Goal: Information Seeking & Learning: Find specific page/section

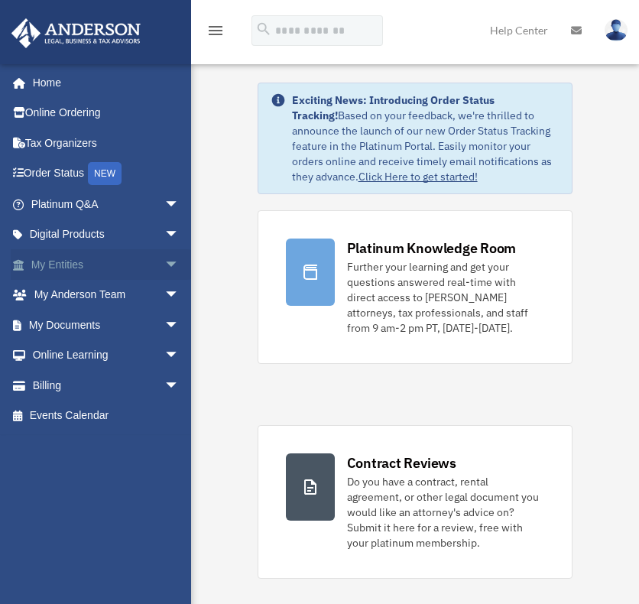
click at [164, 259] on span "arrow_drop_down" at bounding box center [179, 264] width 31 height 31
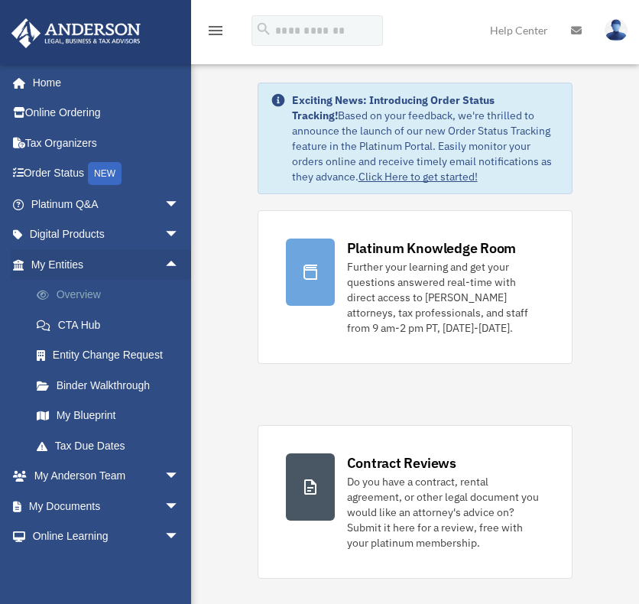
scroll to position [62, 0]
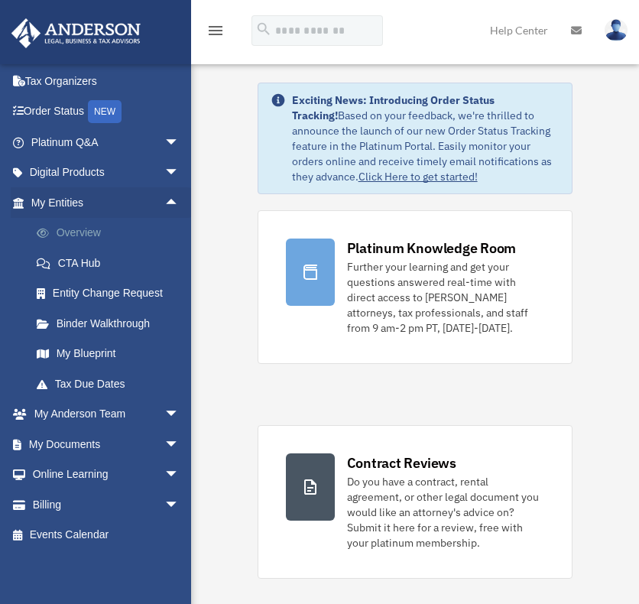
click at [74, 231] on link "Overview" at bounding box center [111, 233] width 181 height 31
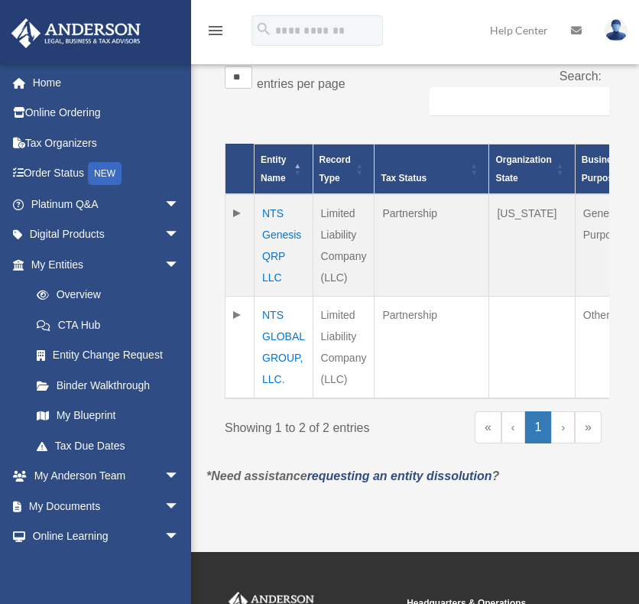
scroll to position [382, 0]
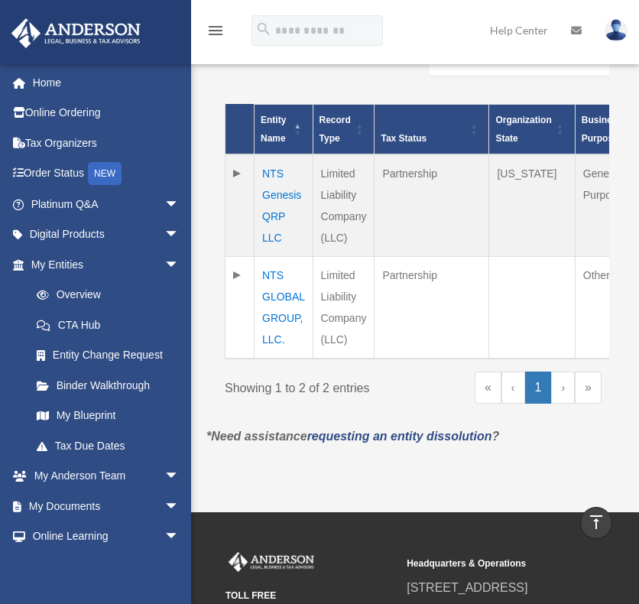
click at [274, 270] on td "NTS GLOBAL GROUP, LLC." at bounding box center [283, 307] width 59 height 102
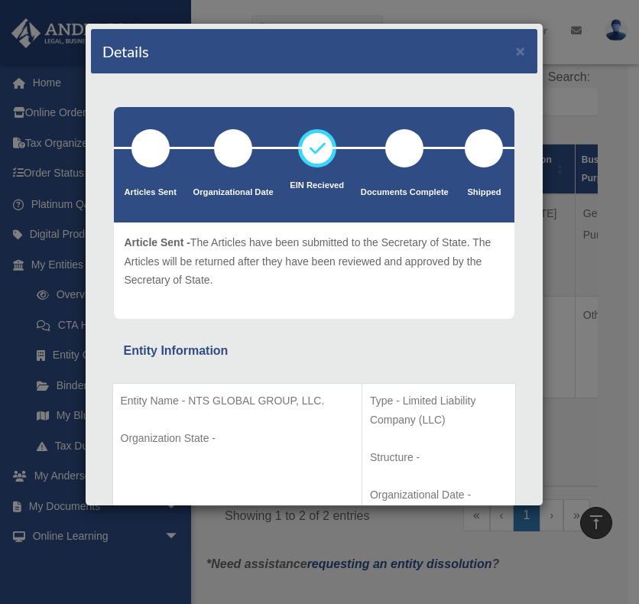
scroll to position [0, 0]
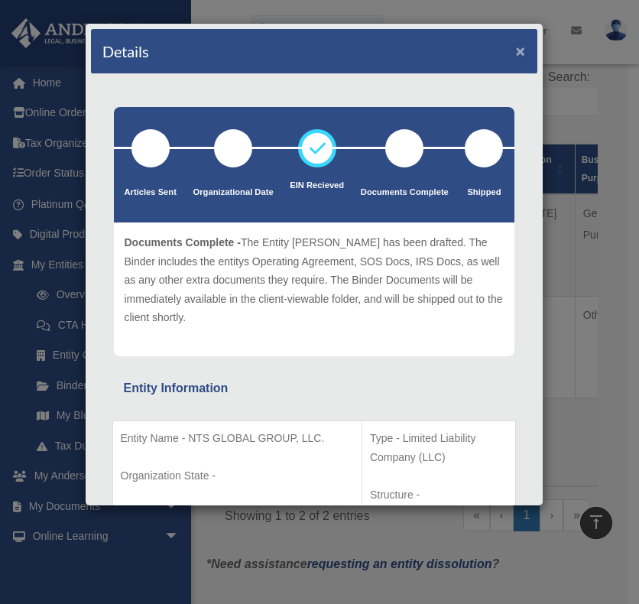
click at [516, 45] on button "×" at bounding box center [521, 51] width 10 height 16
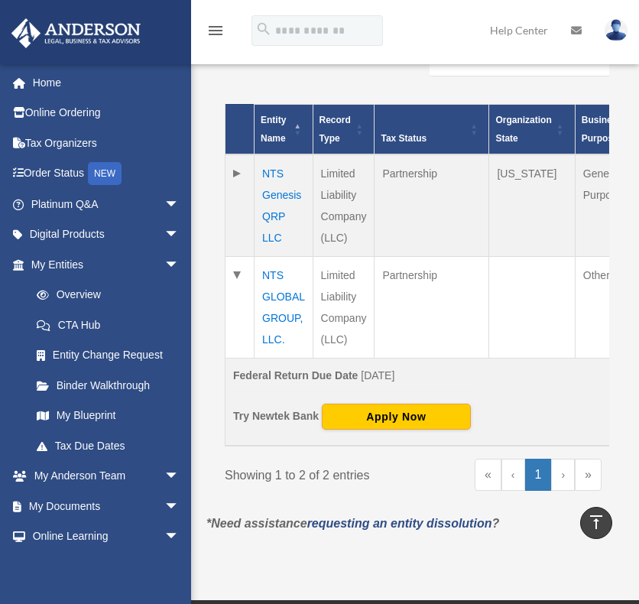
click at [272, 171] on td "NTS Genesis QRP LLC" at bounding box center [283, 205] width 59 height 102
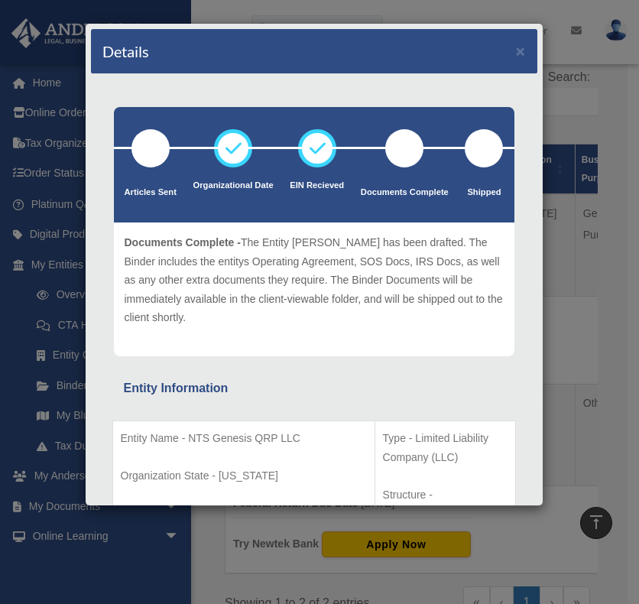
click at [558, 63] on div "Details × Articles Sent Organizational Date" at bounding box center [319, 302] width 639 height 604
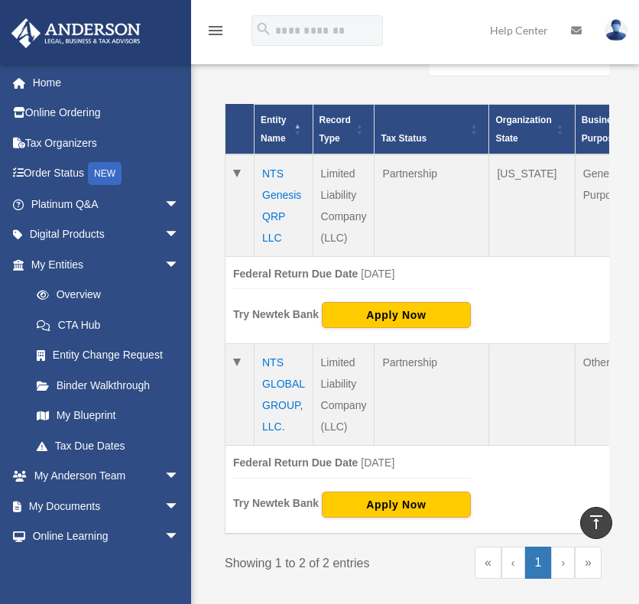
click at [272, 173] on td "NTS Genesis QRP LLC" at bounding box center [283, 205] width 59 height 102
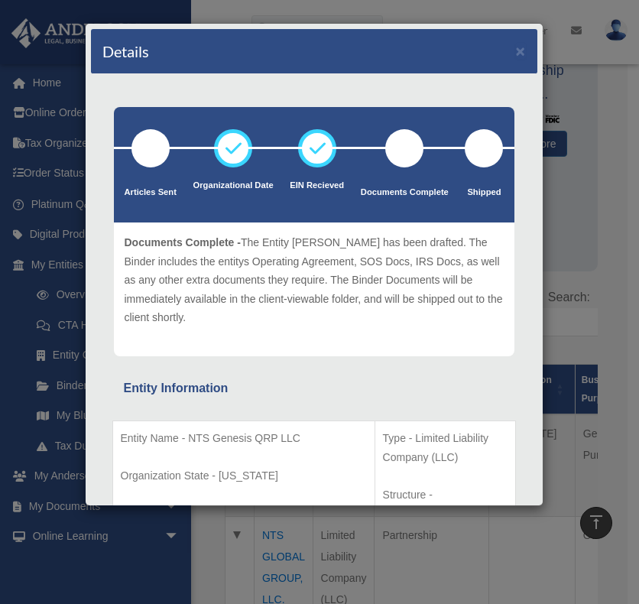
scroll to position [153, 0]
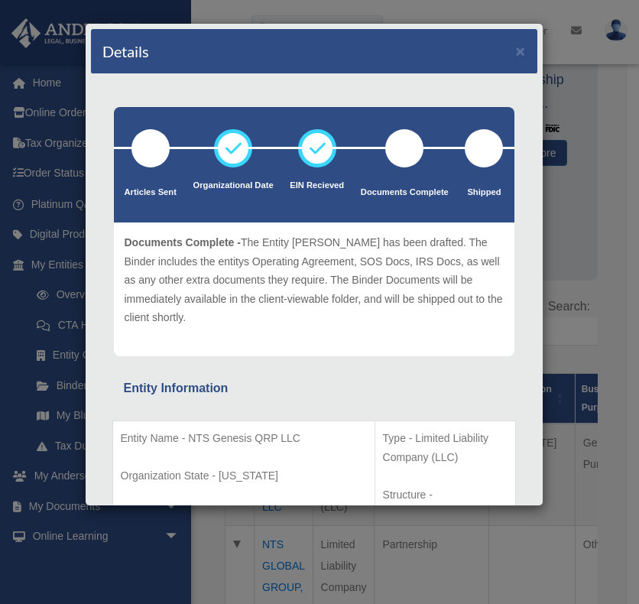
click at [566, 56] on div "Details × Articles Sent Organizational Date" at bounding box center [319, 302] width 639 height 604
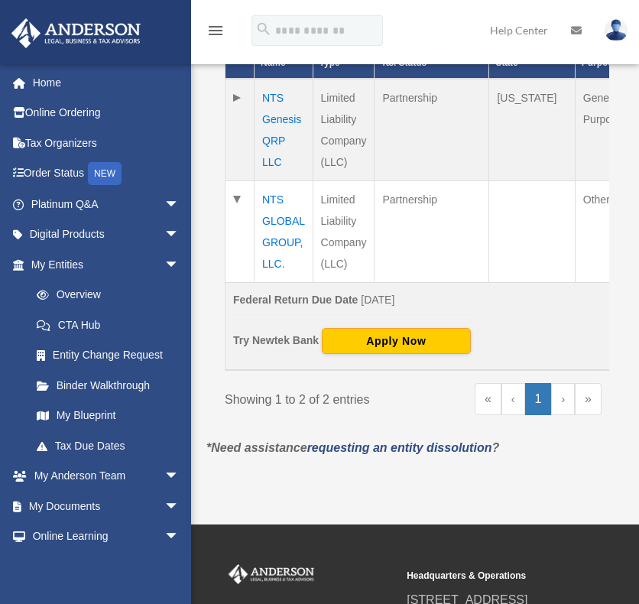
scroll to position [458, 0]
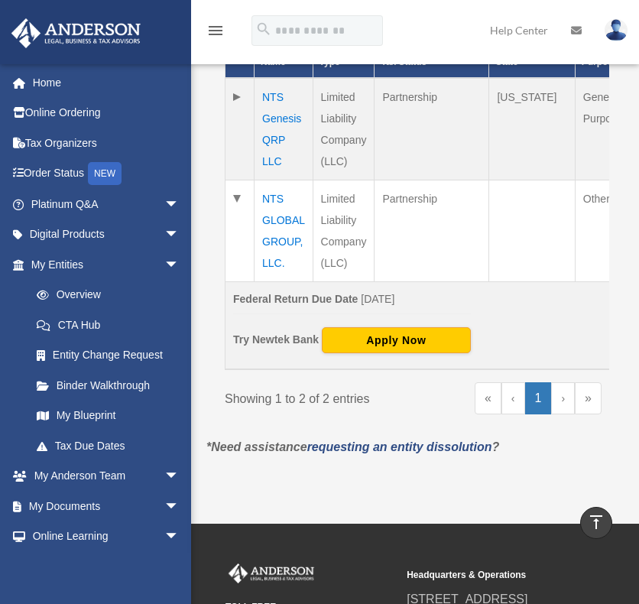
click at [266, 198] on td "NTS GLOBAL GROUP, LLC." at bounding box center [283, 231] width 59 height 102
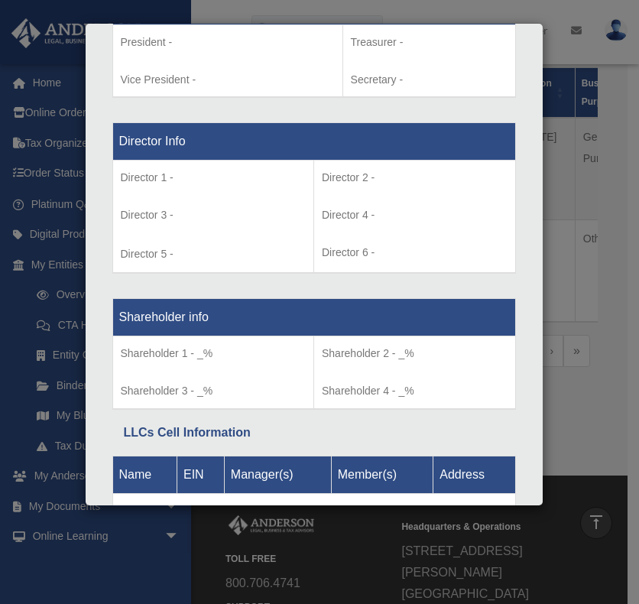
scroll to position [1169, 0]
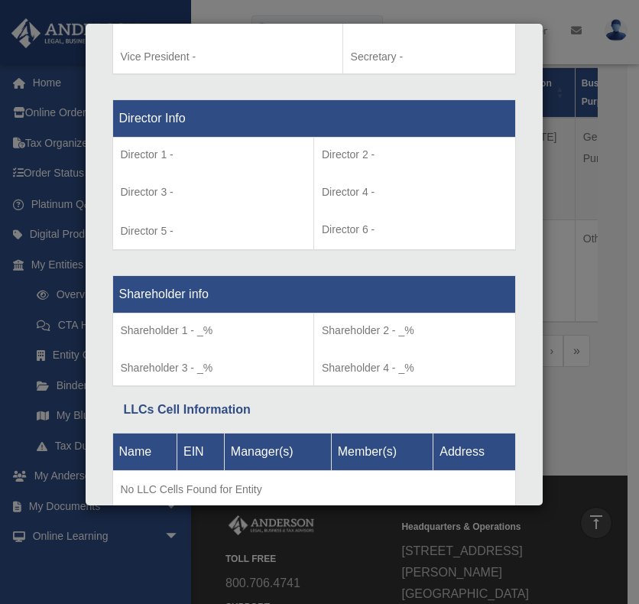
click at [558, 200] on div "Details × Articles Sent Organizational Date" at bounding box center [319, 302] width 639 height 604
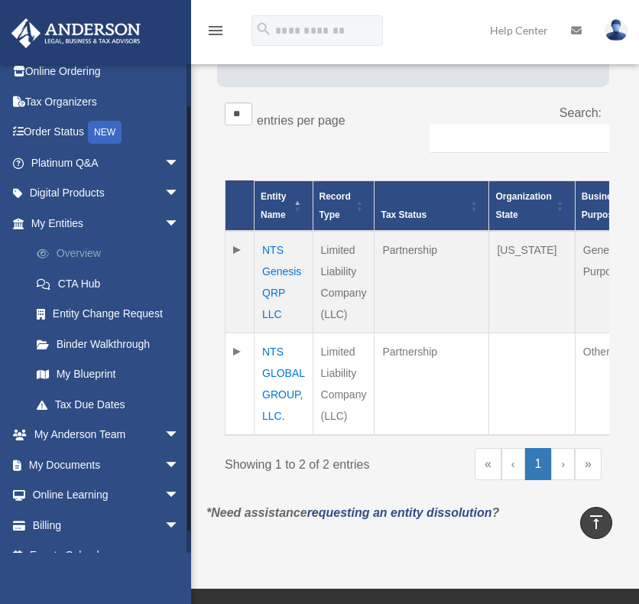
scroll to position [62, 0]
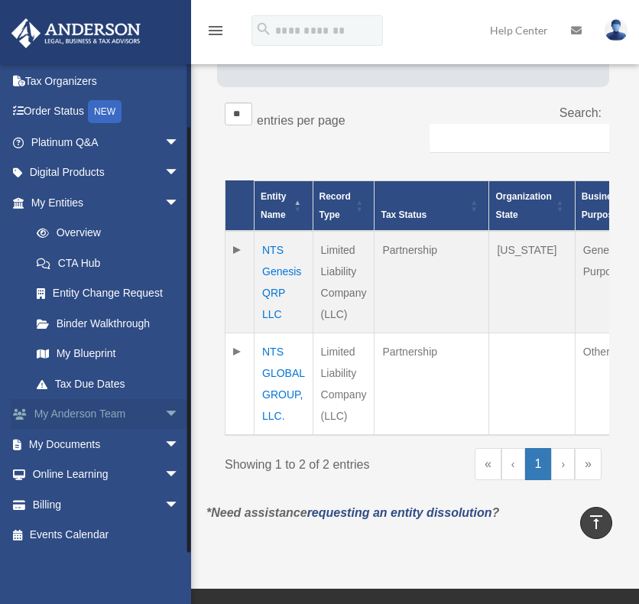
click at [164, 412] on span "arrow_drop_down" at bounding box center [179, 414] width 31 height 31
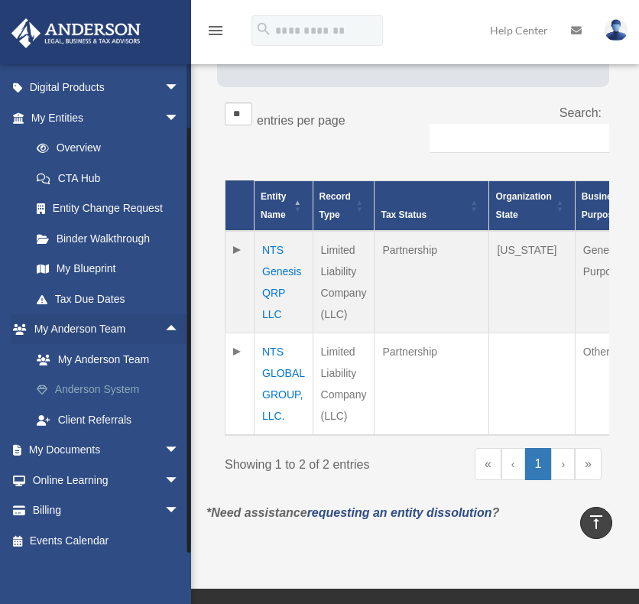
scroll to position [153, 0]
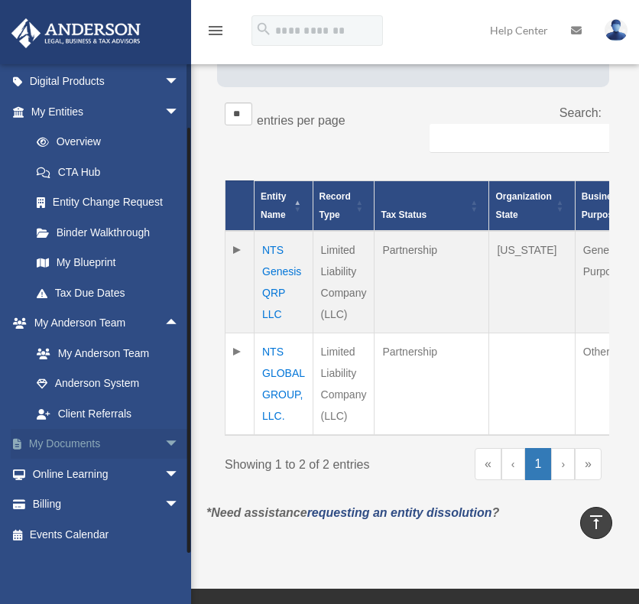
click at [164, 440] on span "arrow_drop_down" at bounding box center [179, 444] width 31 height 31
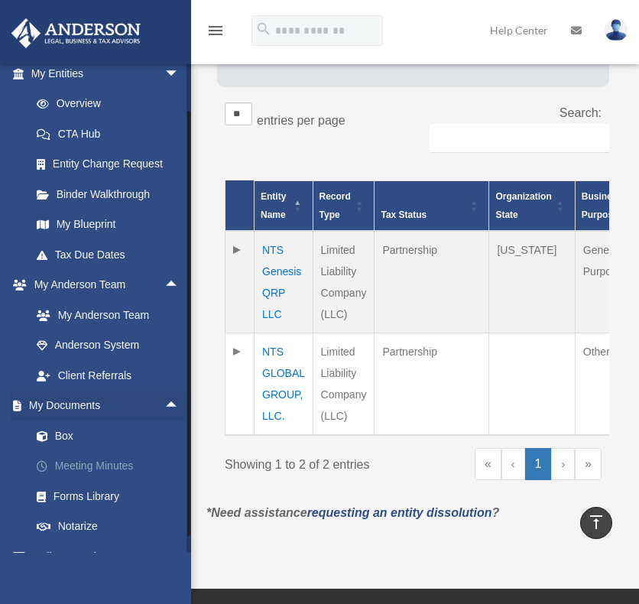
scroll to position [229, 0]
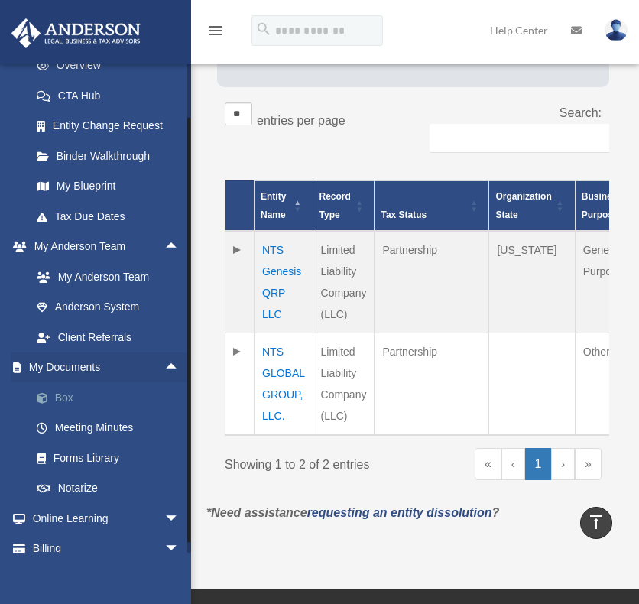
click at [61, 395] on link "Box" at bounding box center [111, 397] width 181 height 31
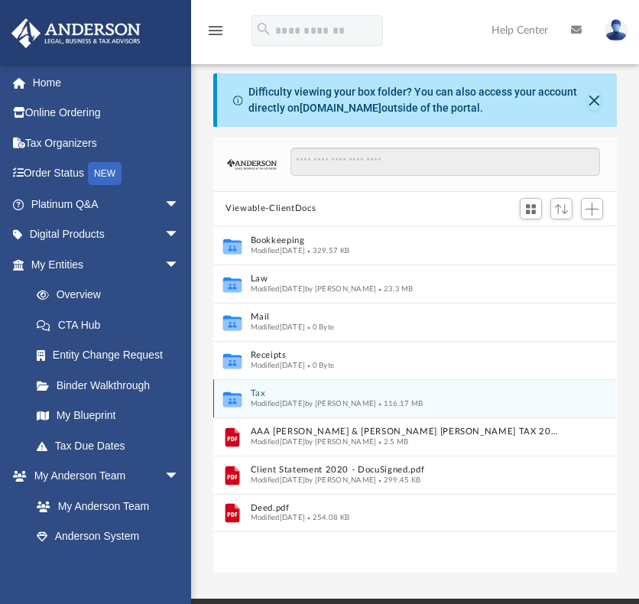
scroll to position [335, 391]
click at [256, 392] on button "Tax" at bounding box center [405, 393] width 308 height 10
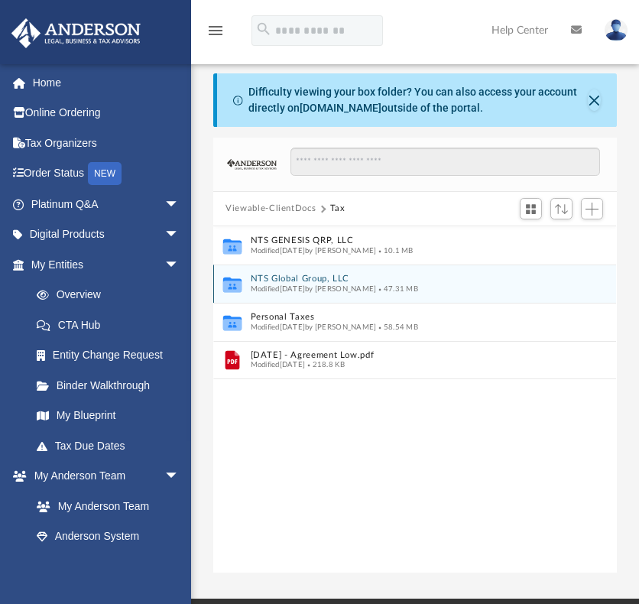
click at [286, 277] on button "NTS Global Group, LLC" at bounding box center [405, 279] width 308 height 10
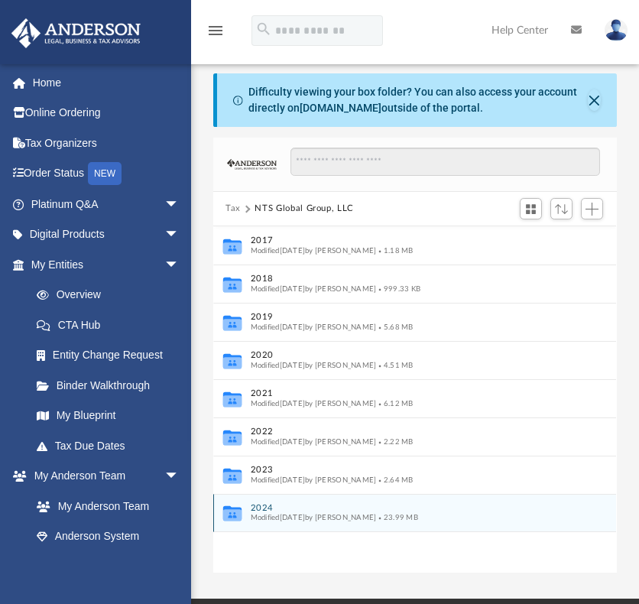
click at [261, 504] on button "2024" at bounding box center [405, 508] width 308 height 10
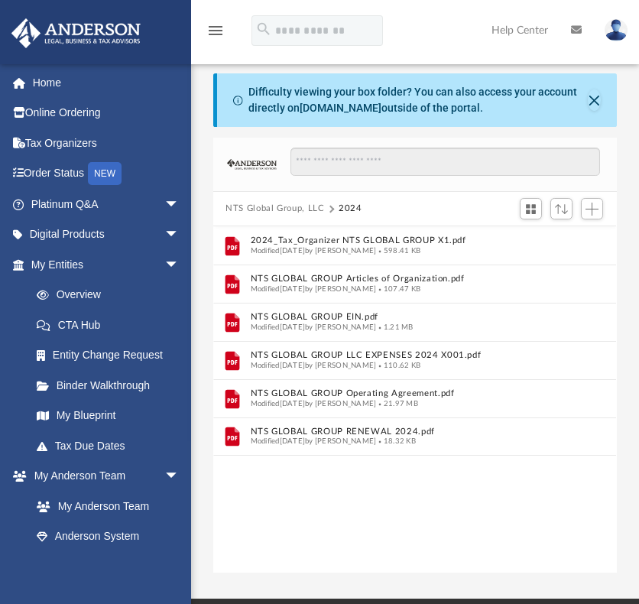
click at [251, 206] on button "NTS Global Group, LLC" at bounding box center [274, 209] width 99 height 14
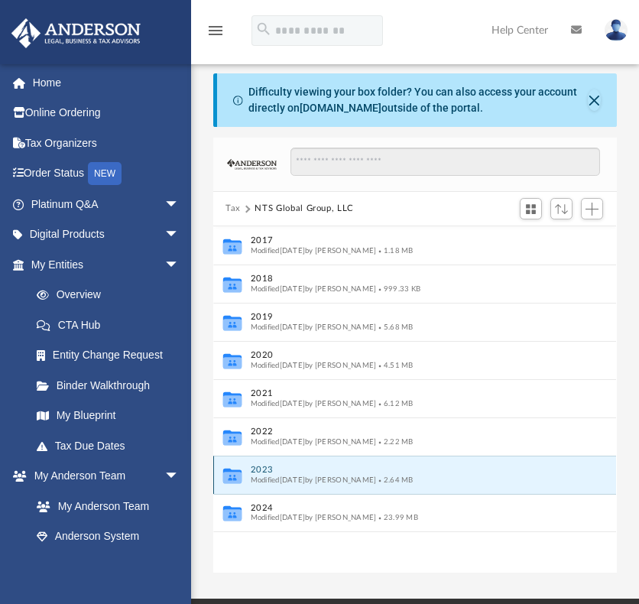
click at [262, 467] on button "2023" at bounding box center [405, 470] width 308 height 10
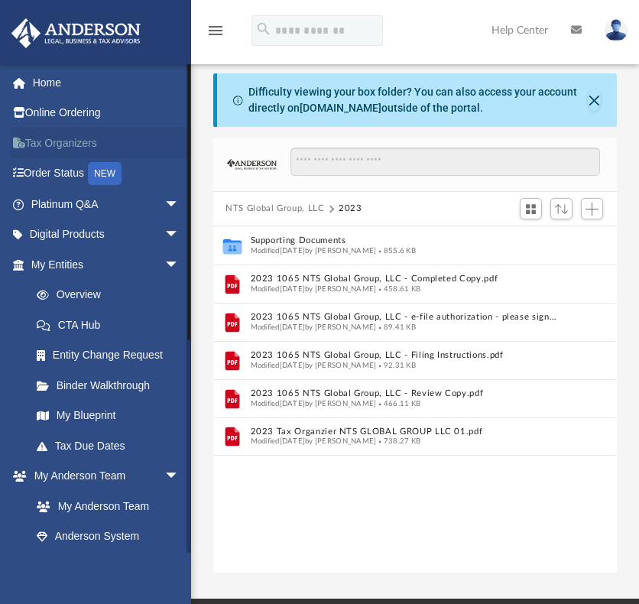
click at [57, 143] on link "Tax Organizers" at bounding box center [107, 143] width 192 height 31
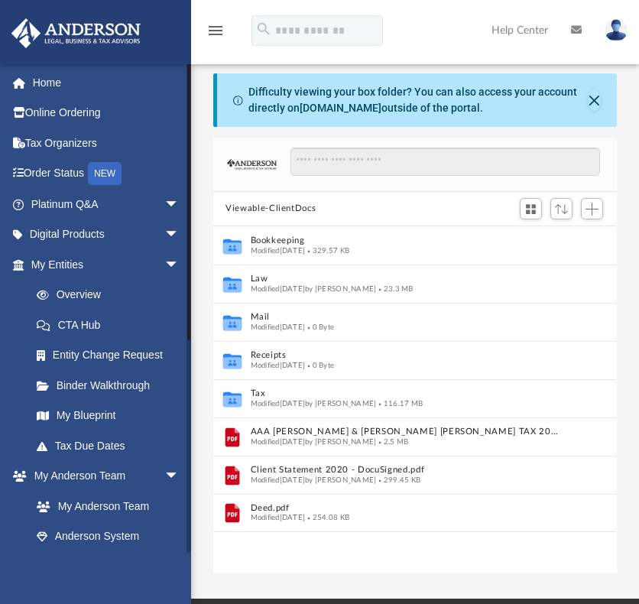
scroll to position [335, 391]
click at [164, 233] on span "arrow_drop_down" at bounding box center [179, 234] width 31 height 31
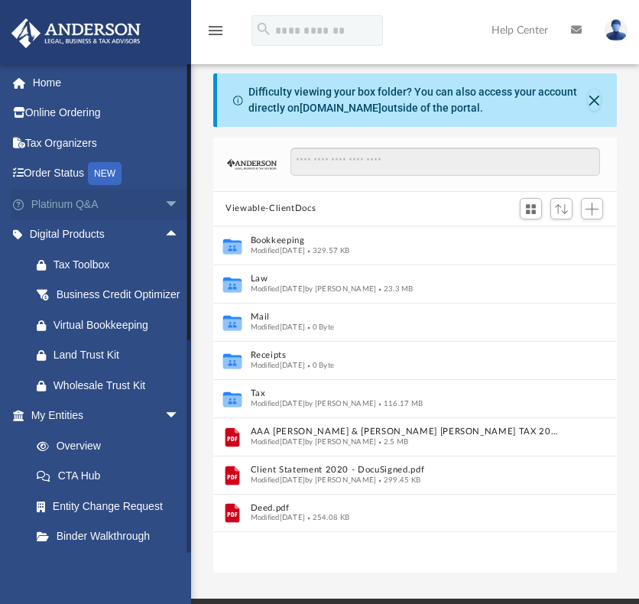
click at [164, 203] on span "arrow_drop_down" at bounding box center [179, 204] width 31 height 31
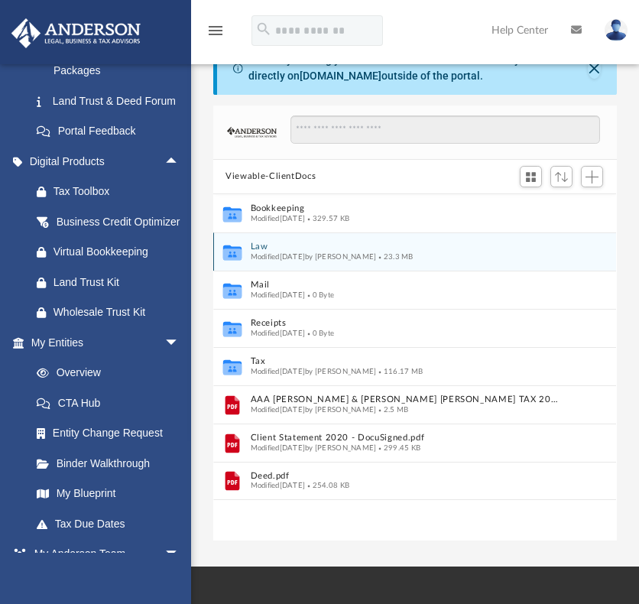
scroll to position [76, 0]
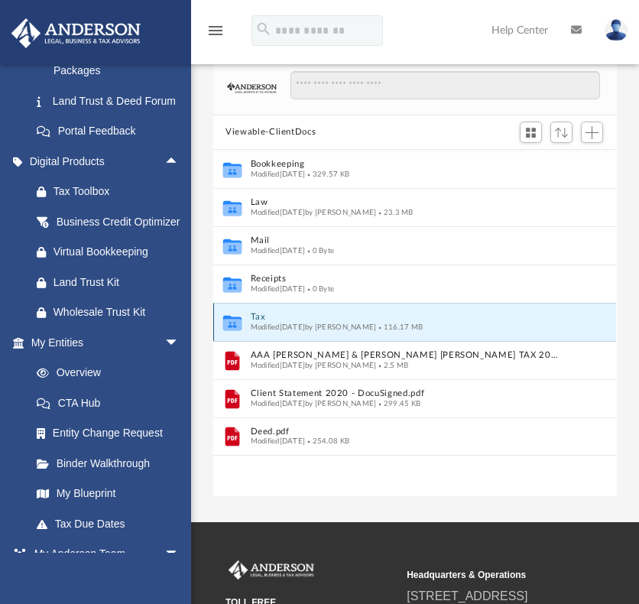
click at [258, 315] on button "Tax" at bounding box center [405, 317] width 308 height 10
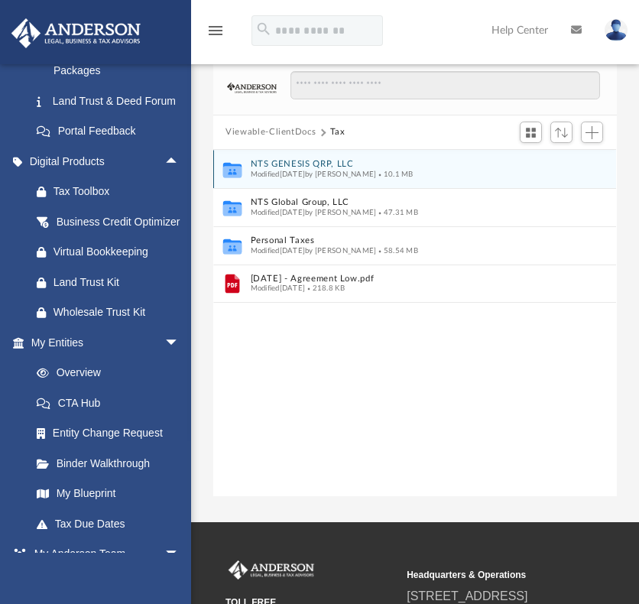
click at [283, 161] on button "NTS GENESIS QRP, LLC" at bounding box center [405, 164] width 308 height 10
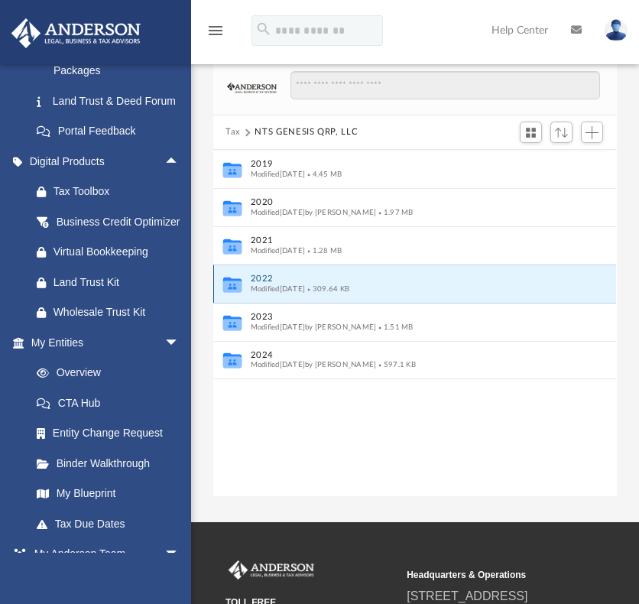
click at [260, 280] on button "2022" at bounding box center [405, 279] width 308 height 10
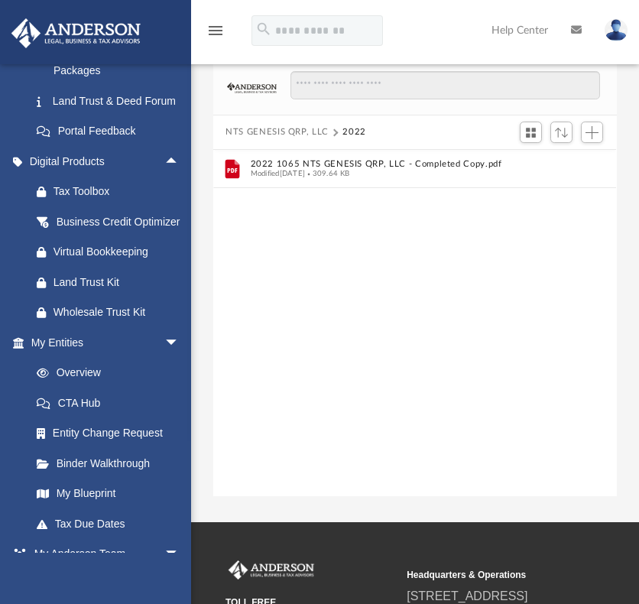
click at [258, 131] on button "NTS GENESIS QRP, LLC" at bounding box center [276, 132] width 103 height 14
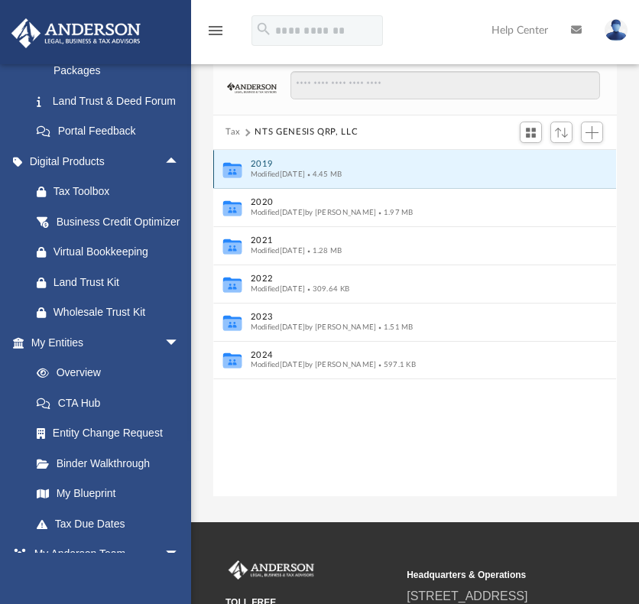
click at [261, 162] on button "2019" at bounding box center [405, 164] width 308 height 10
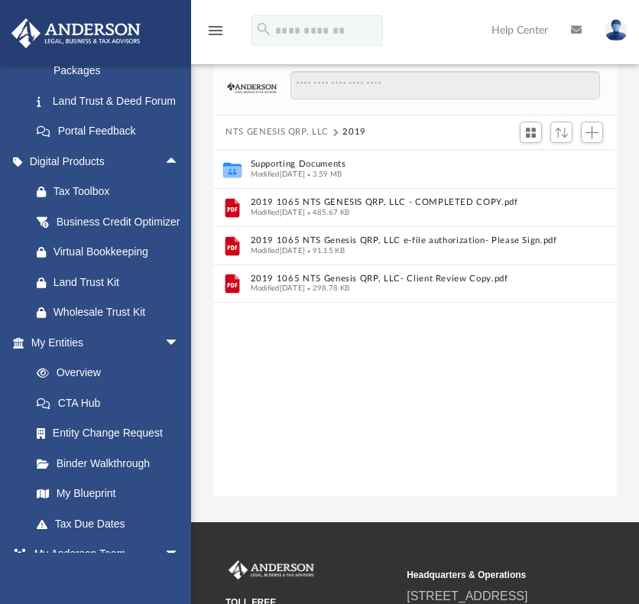
click at [283, 129] on button "NTS GENESIS QRP, LLC" at bounding box center [276, 132] width 103 height 14
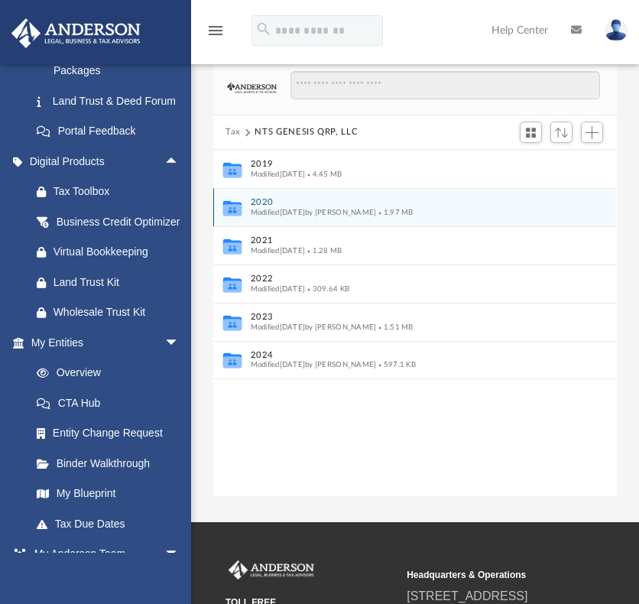
click at [259, 199] on button "2020" at bounding box center [405, 202] width 308 height 10
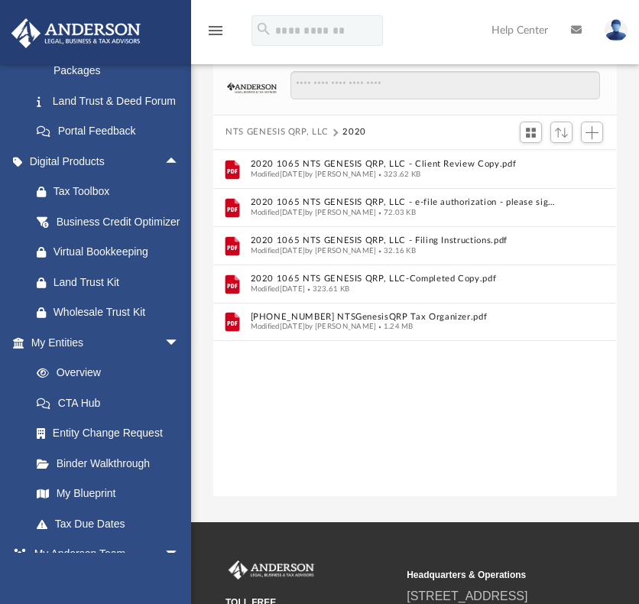
click at [261, 130] on button "NTS GENESIS QRP, LLC" at bounding box center [276, 132] width 103 height 14
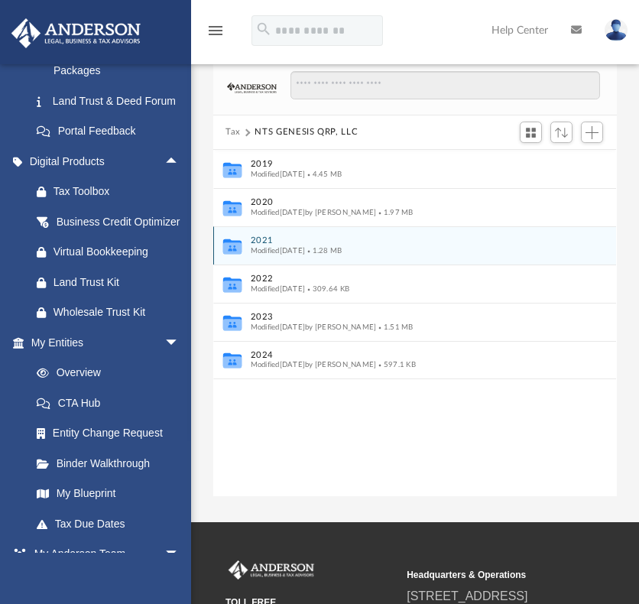
click at [262, 238] on button "2021" at bounding box center [405, 240] width 308 height 10
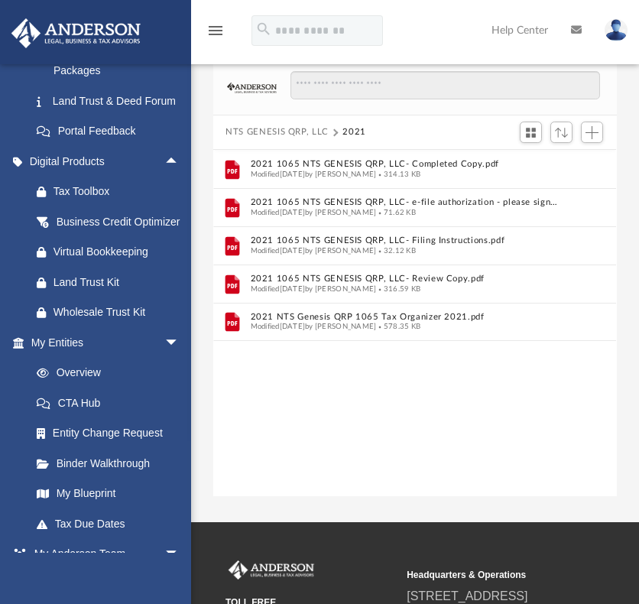
click at [261, 131] on button "NTS GENESIS QRP, LLC" at bounding box center [276, 132] width 103 height 14
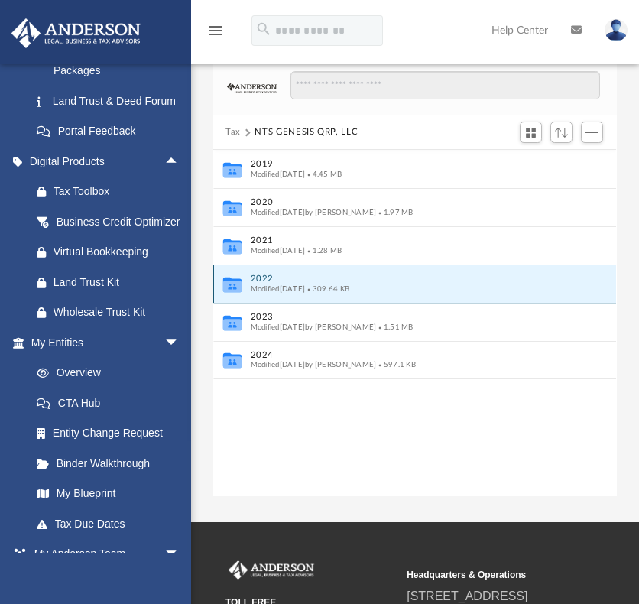
click at [261, 274] on button "2022" at bounding box center [405, 279] width 308 height 10
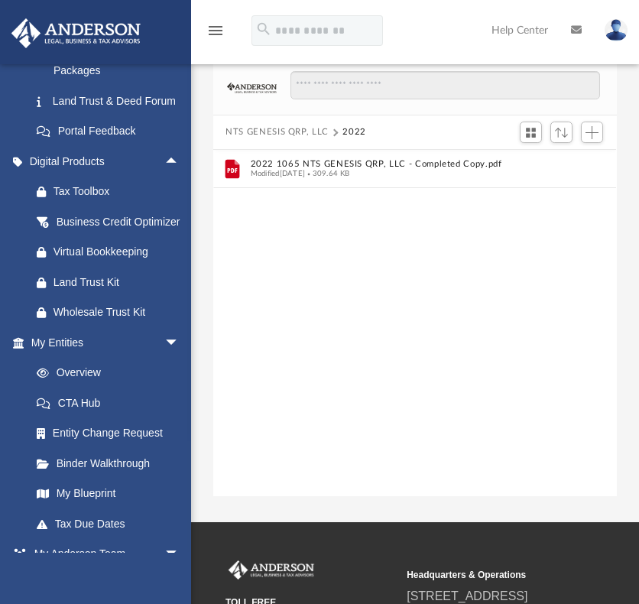
click at [251, 131] on button "NTS GENESIS QRP, LLC" at bounding box center [276, 132] width 103 height 14
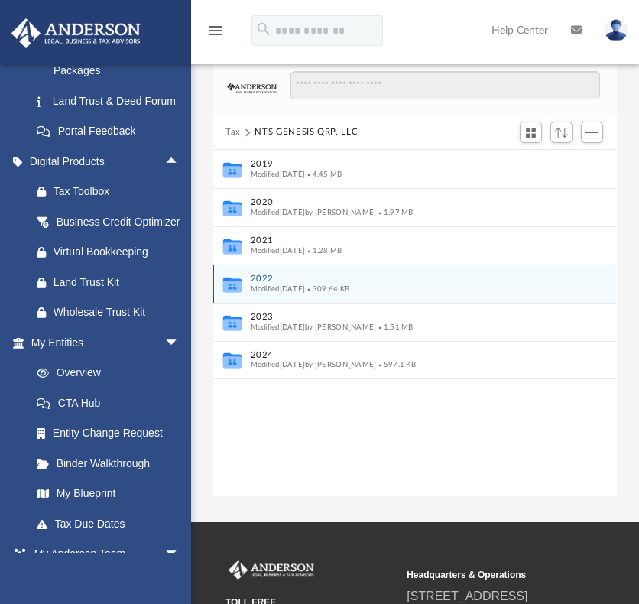
click at [264, 277] on button "2022" at bounding box center [405, 279] width 308 height 10
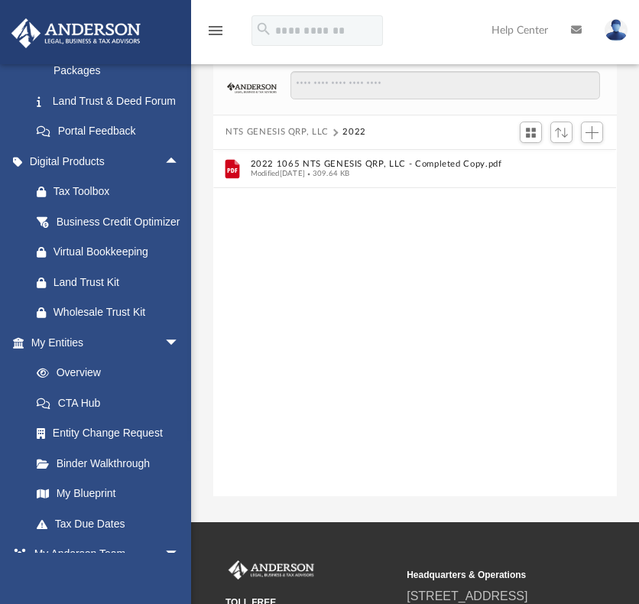
click at [236, 132] on button "NTS GENESIS QRP, LLC" at bounding box center [276, 132] width 103 height 14
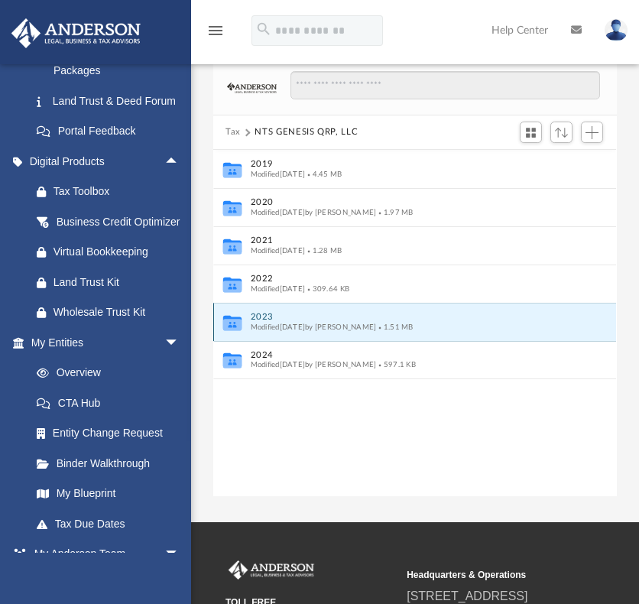
click at [261, 314] on button "2023" at bounding box center [405, 317] width 308 height 10
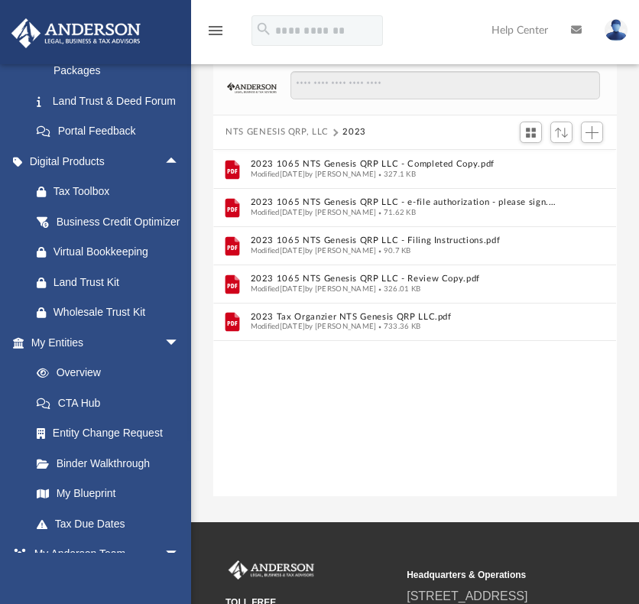
click at [278, 129] on button "NTS GENESIS QRP, LLC" at bounding box center [276, 132] width 103 height 14
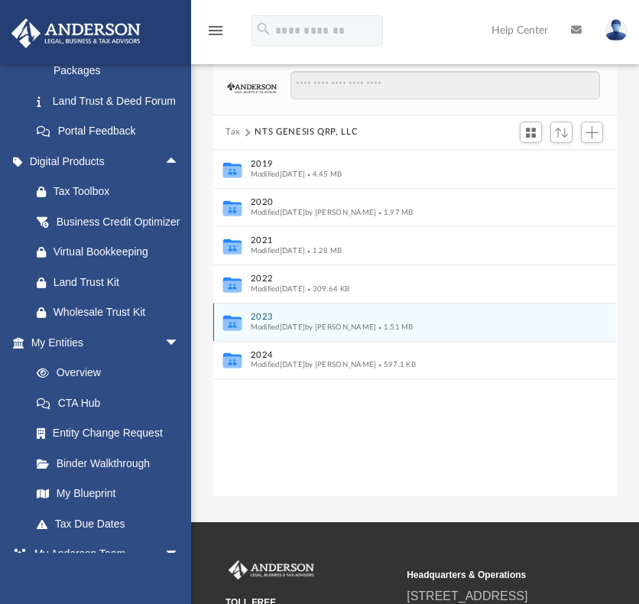
click at [262, 315] on button "2023" at bounding box center [405, 317] width 308 height 10
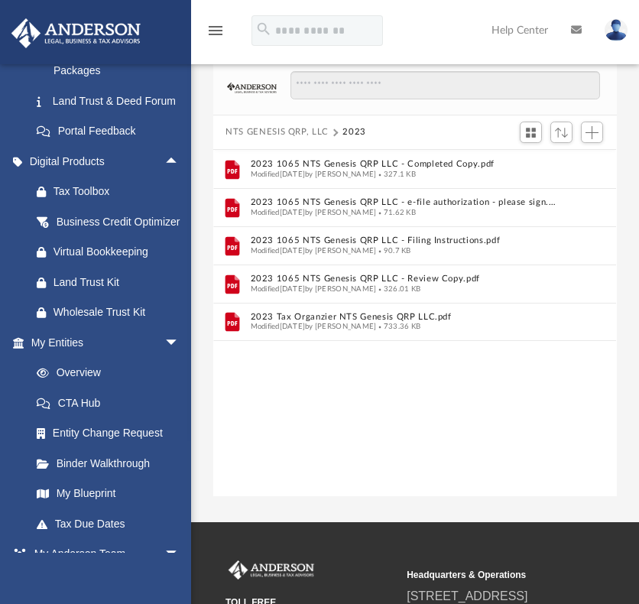
click at [213, 28] on icon "menu" at bounding box center [215, 30] width 18 height 18
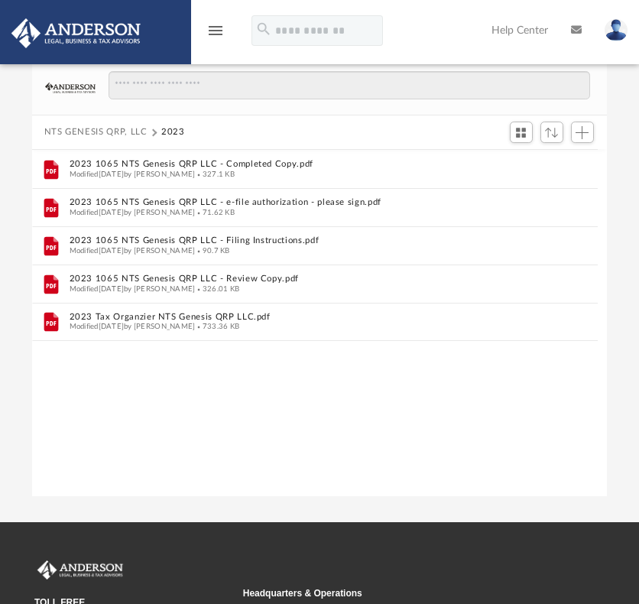
scroll to position [335, 562]
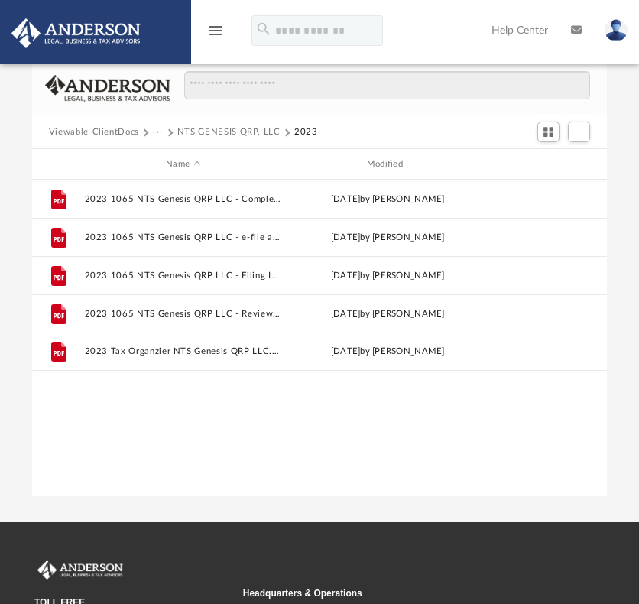
click at [200, 129] on button "NTS GENESIS QRP, LLC" at bounding box center [228, 132] width 103 height 14
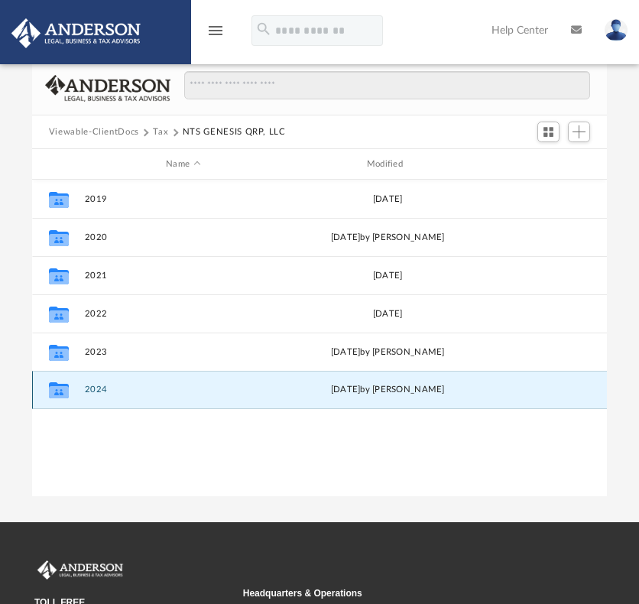
click at [95, 390] on button "2024" at bounding box center [183, 389] width 198 height 10
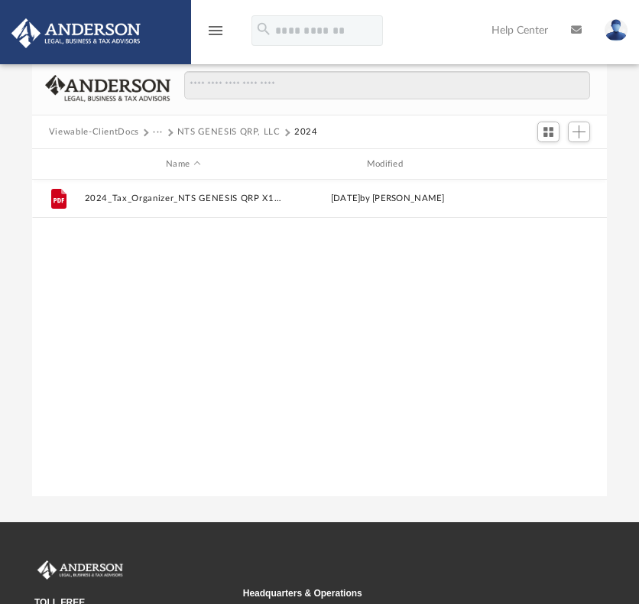
click at [214, 126] on button "NTS GENESIS QRP, LLC" at bounding box center [228, 132] width 103 height 14
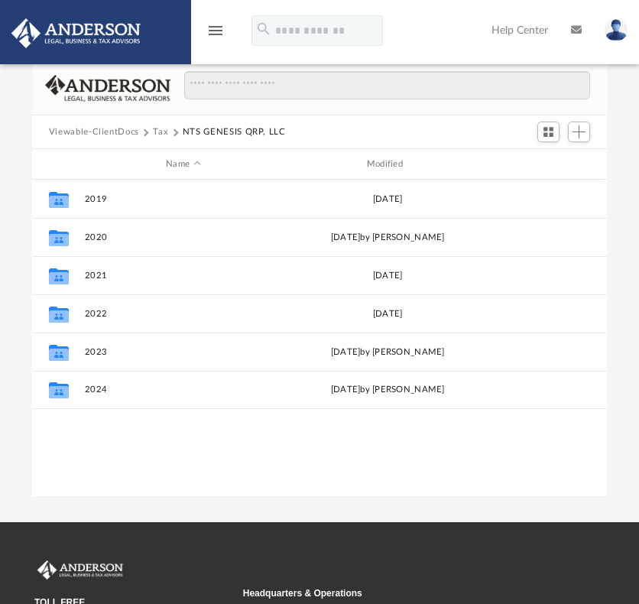
click at [102, 129] on button "Viewable-ClientDocs" at bounding box center [94, 132] width 90 height 14
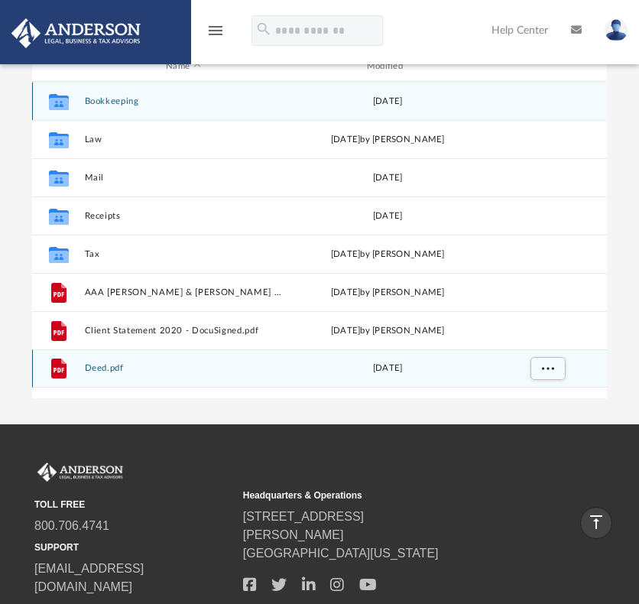
scroll to position [134, 0]
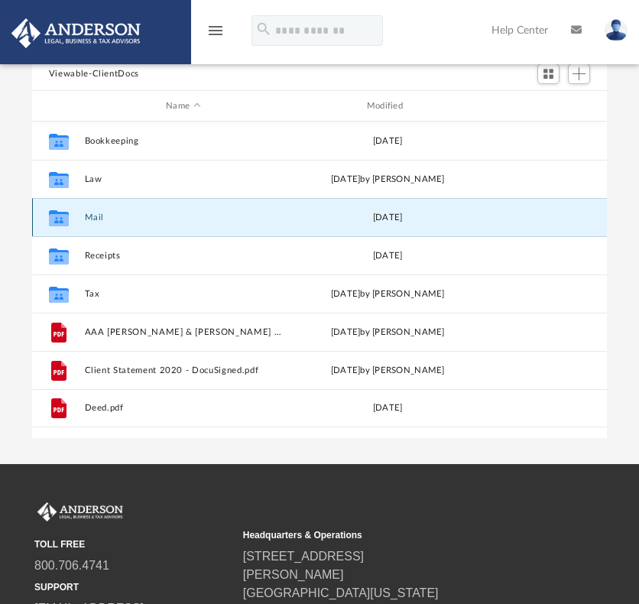
click at [92, 215] on button "Mail" at bounding box center [183, 217] width 198 height 10
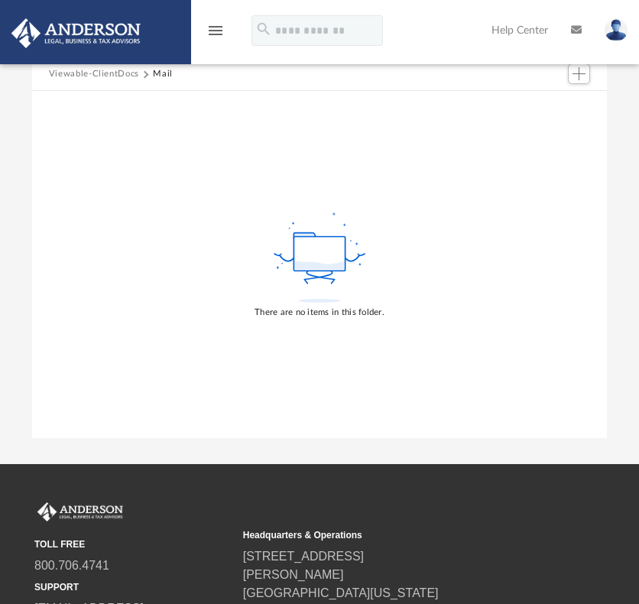
click at [87, 73] on button "Viewable-ClientDocs" at bounding box center [94, 74] width 90 height 14
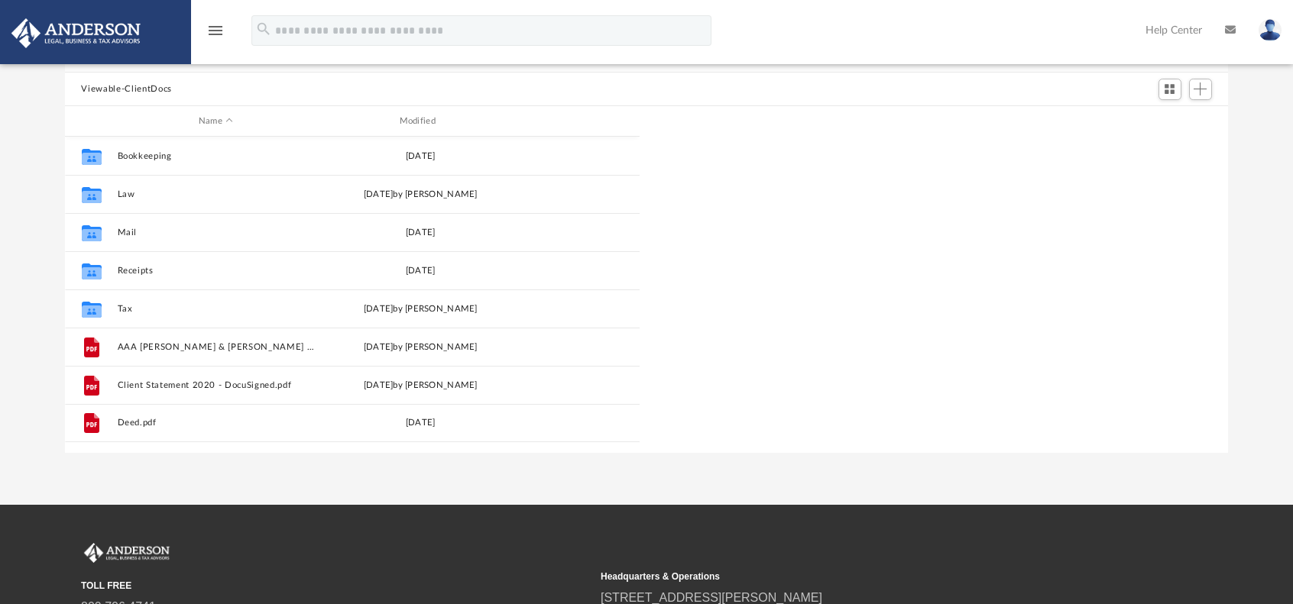
scroll to position [335, 1152]
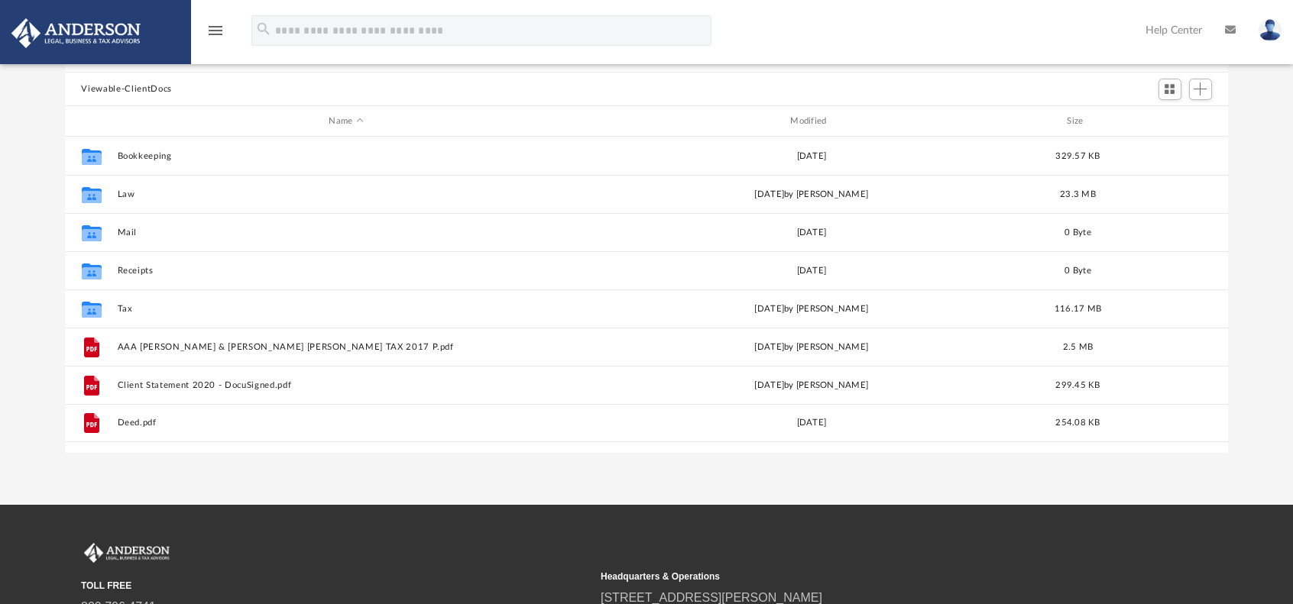
click at [215, 31] on icon "menu" at bounding box center [215, 30] width 18 height 18
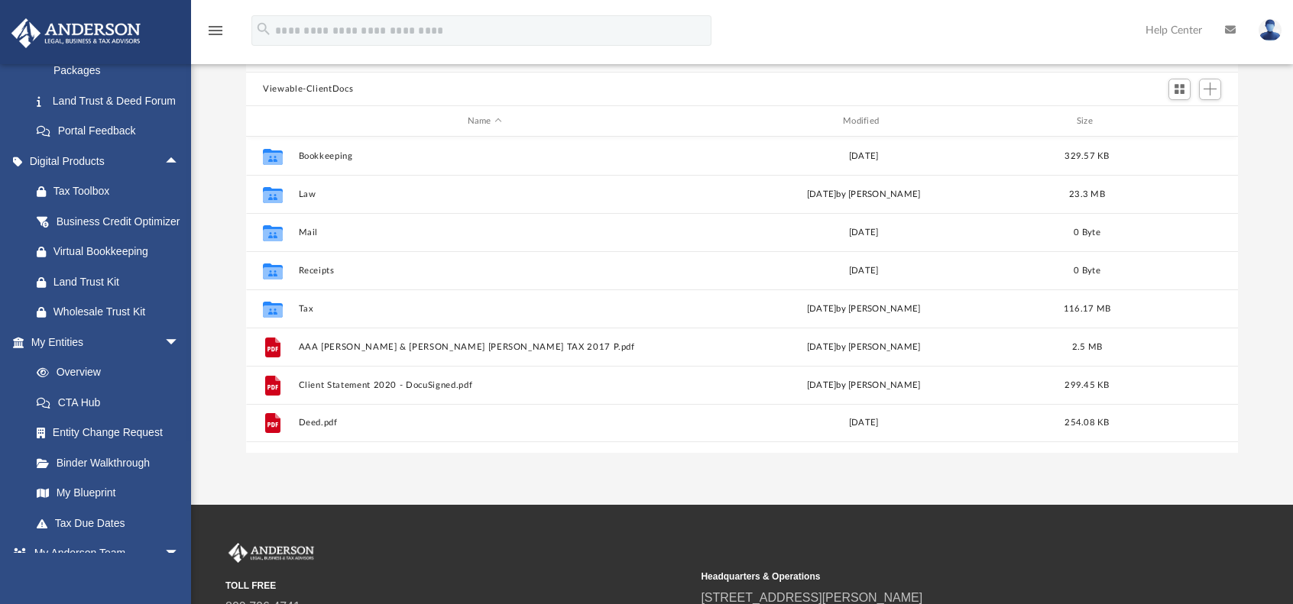
scroll to position [335, 980]
click at [79, 388] on link "Overview" at bounding box center [111, 373] width 181 height 31
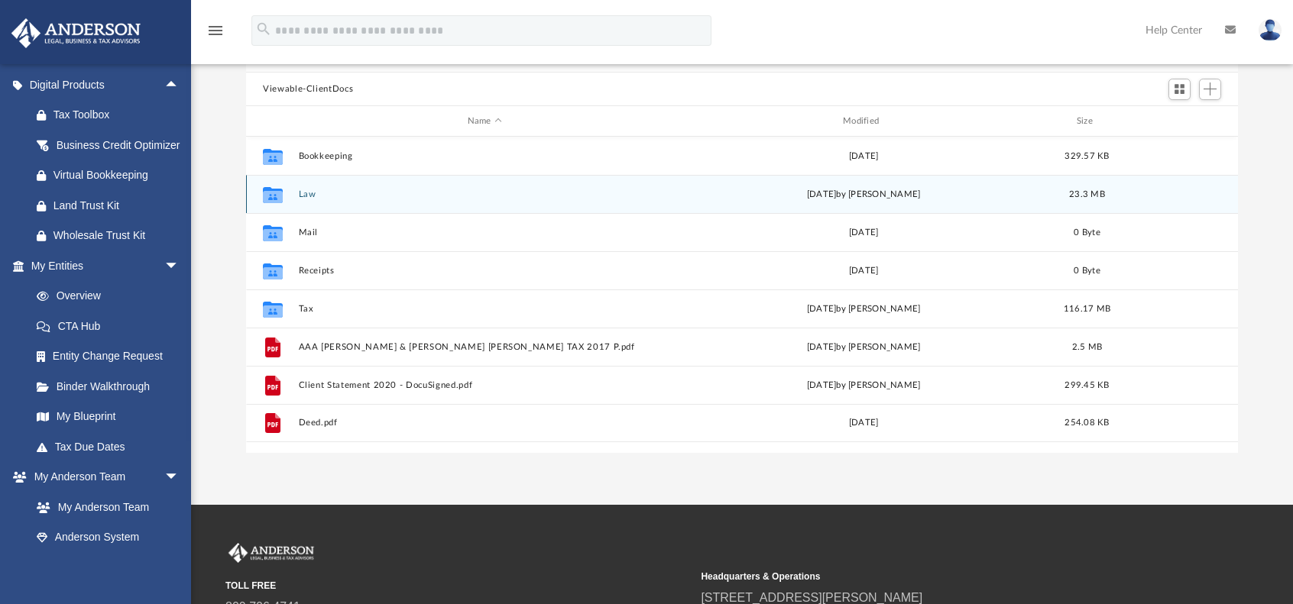
scroll to position [0, 0]
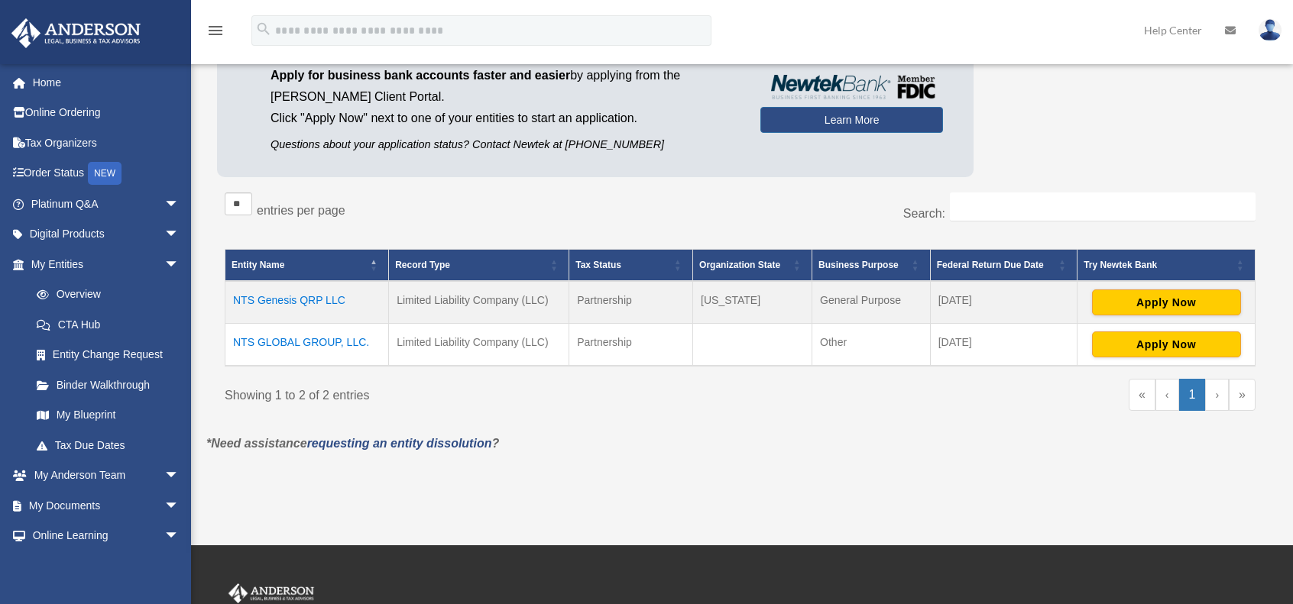
scroll to position [153, 0]
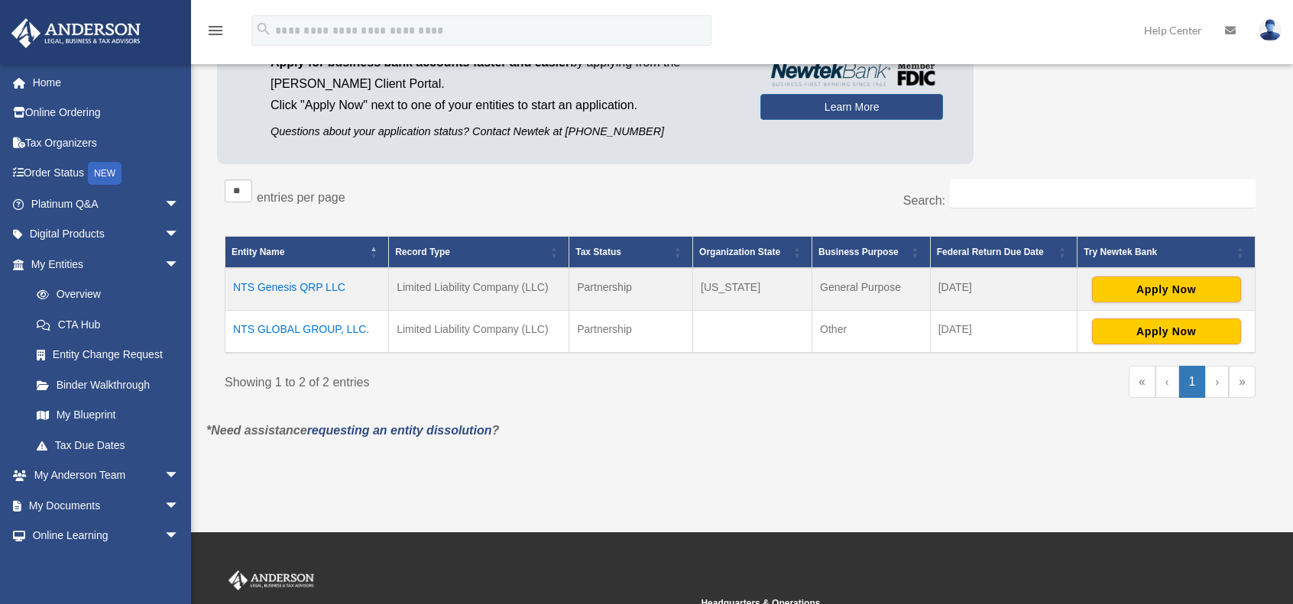
click at [302, 286] on td "NTS Genesis QRP LLC" at bounding box center [307, 289] width 164 height 43
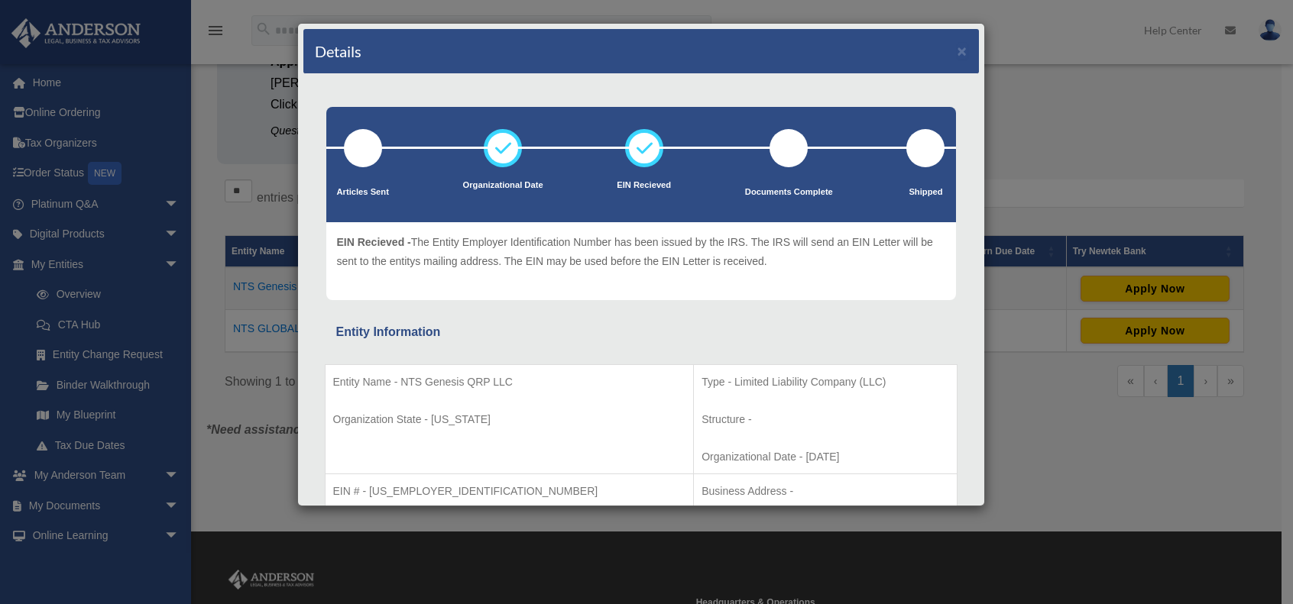
click at [643, 150] on icon at bounding box center [644, 148] width 46 height 46
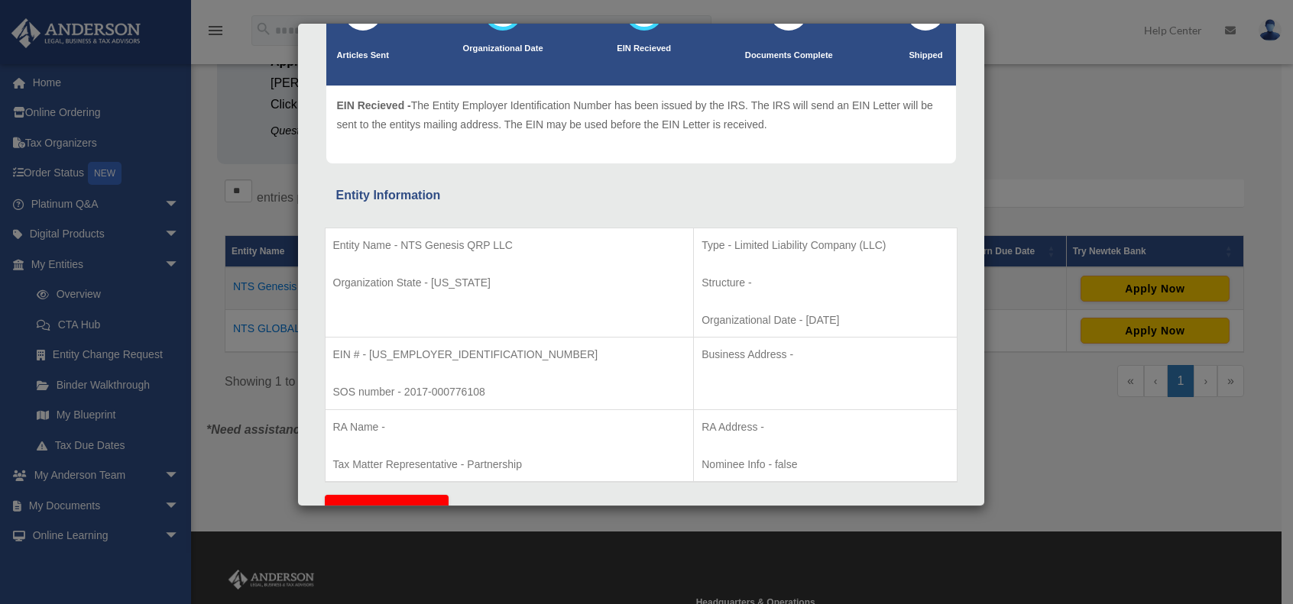
scroll to position [0, 0]
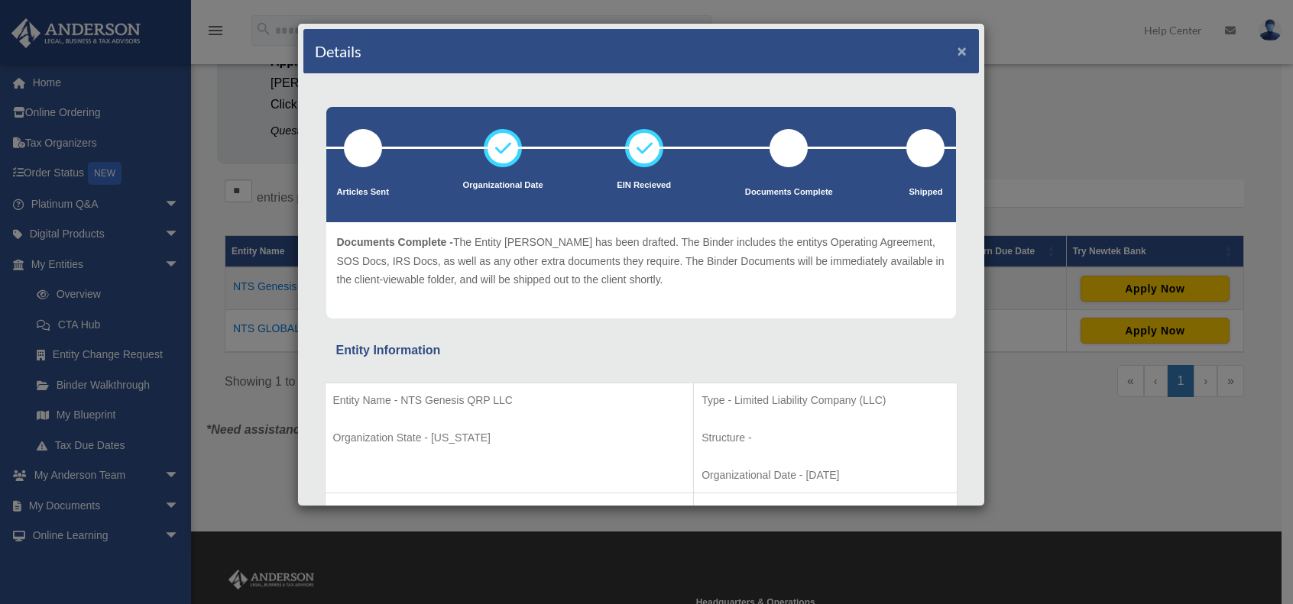
click at [957, 50] on button "×" at bounding box center [962, 51] width 10 height 16
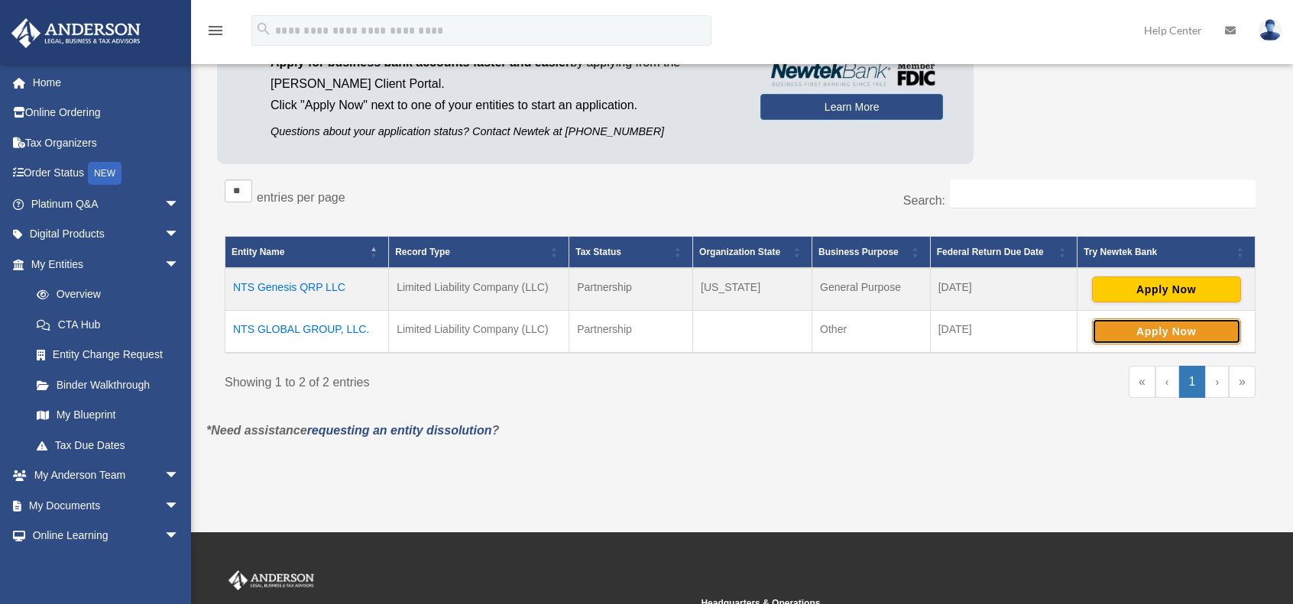
click at [1151, 332] on button "Apply Now" at bounding box center [1166, 332] width 149 height 26
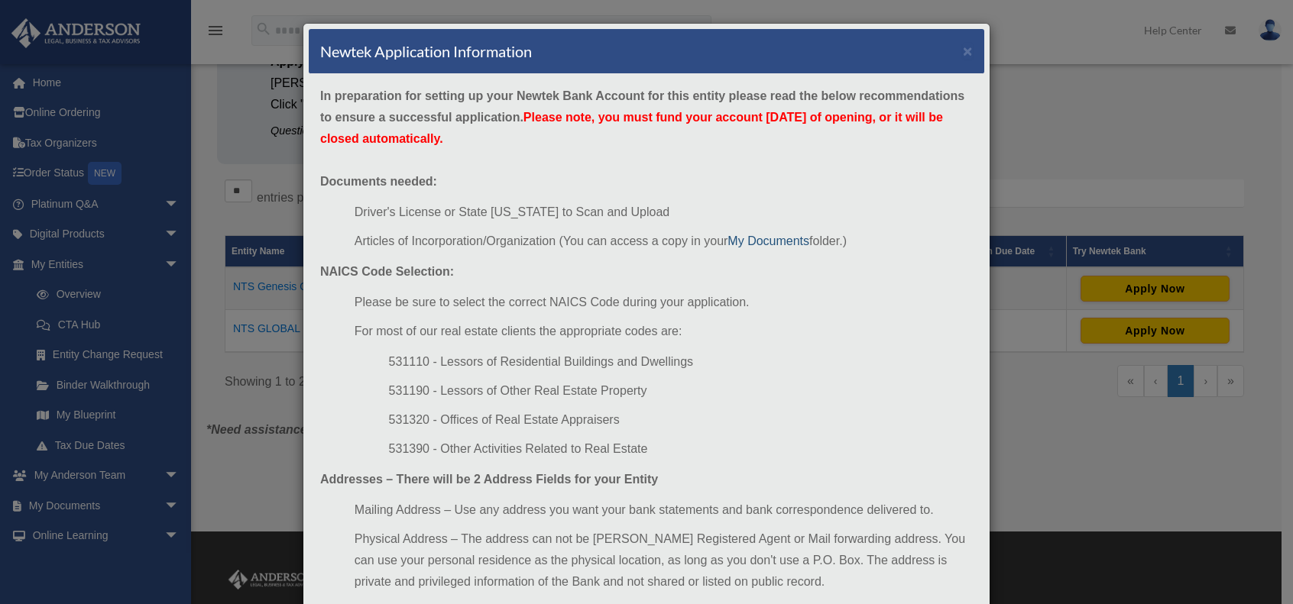
click at [759, 241] on link "My Documents" at bounding box center [768, 241] width 82 height 13
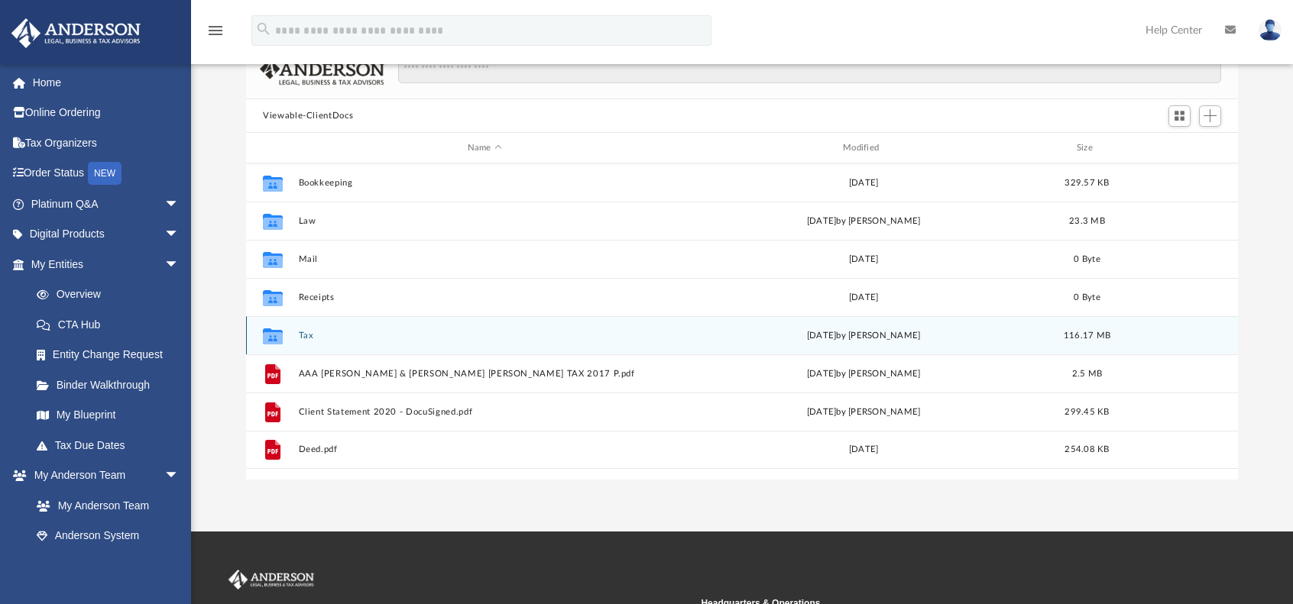
scroll to position [76, 0]
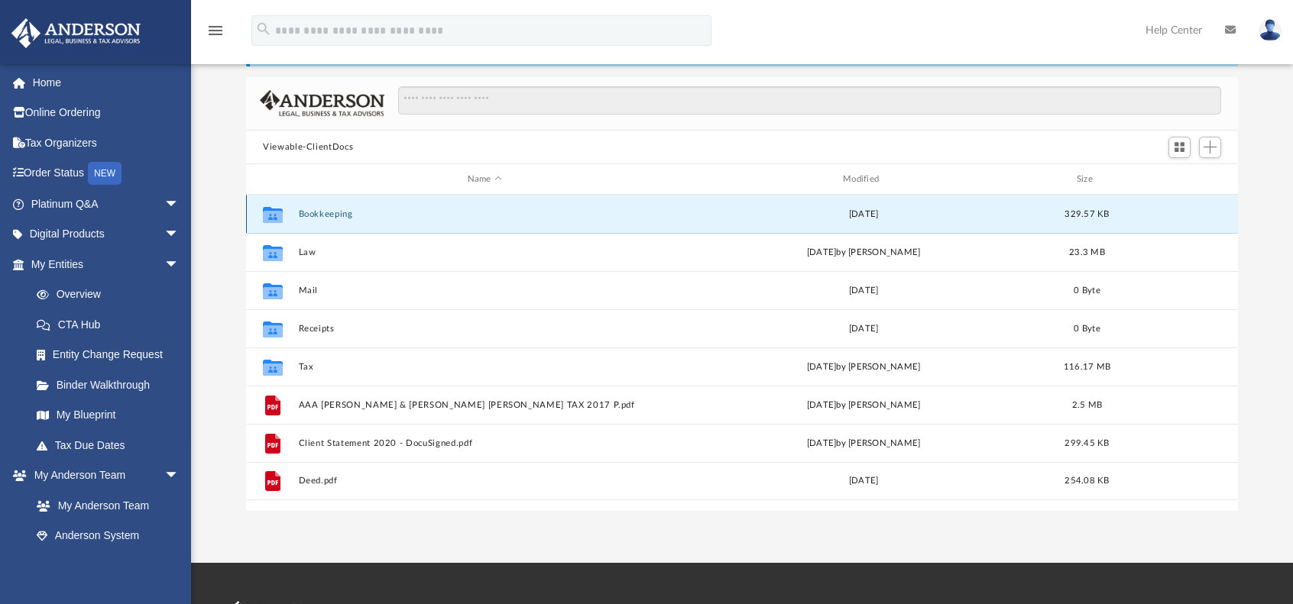
click at [326, 216] on button "Bookkeeping" at bounding box center [485, 214] width 372 height 10
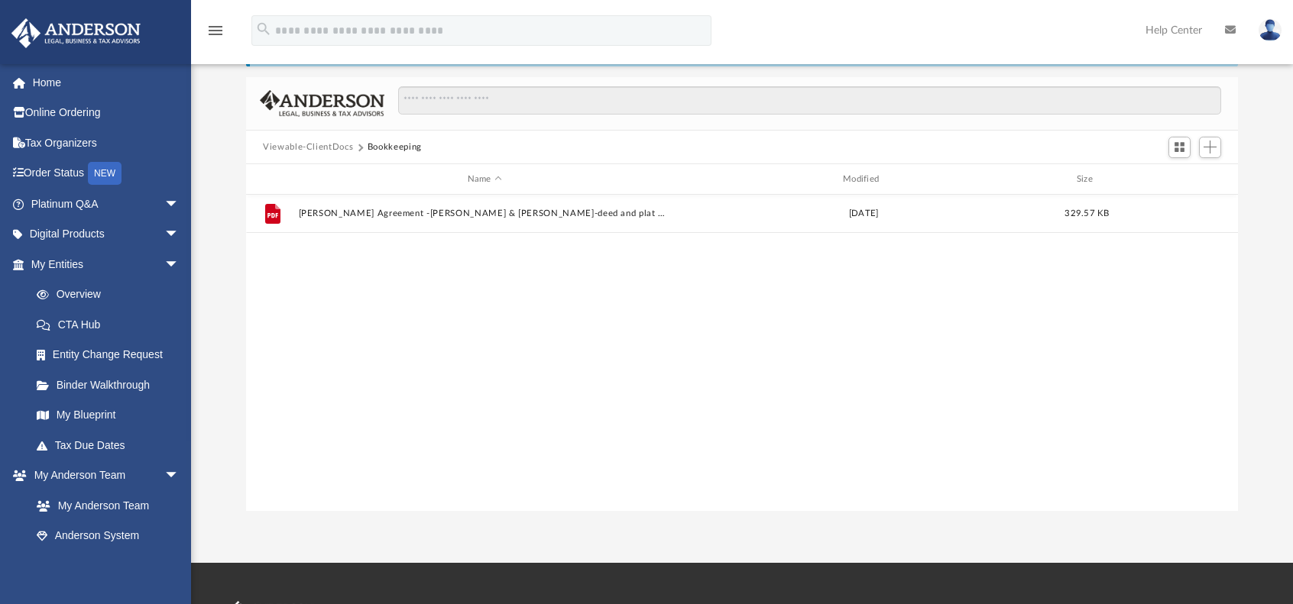
click at [307, 146] on button "Viewable-ClientDocs" at bounding box center [308, 148] width 90 height 14
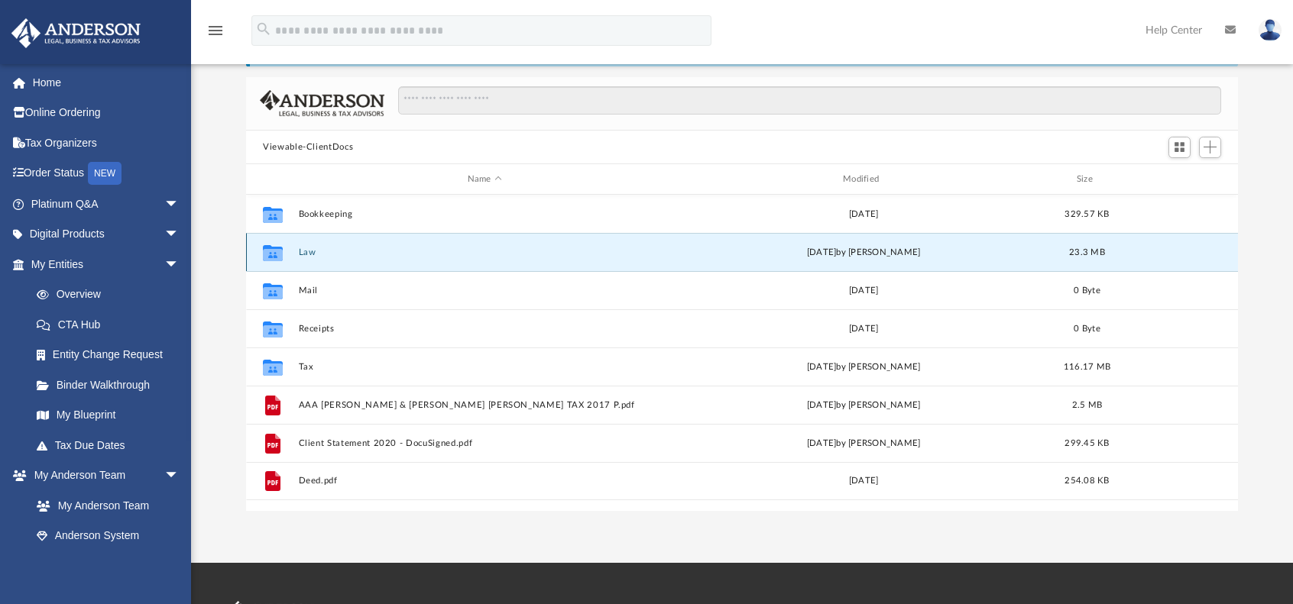
click at [309, 252] on button "Law" at bounding box center [485, 253] width 372 height 10
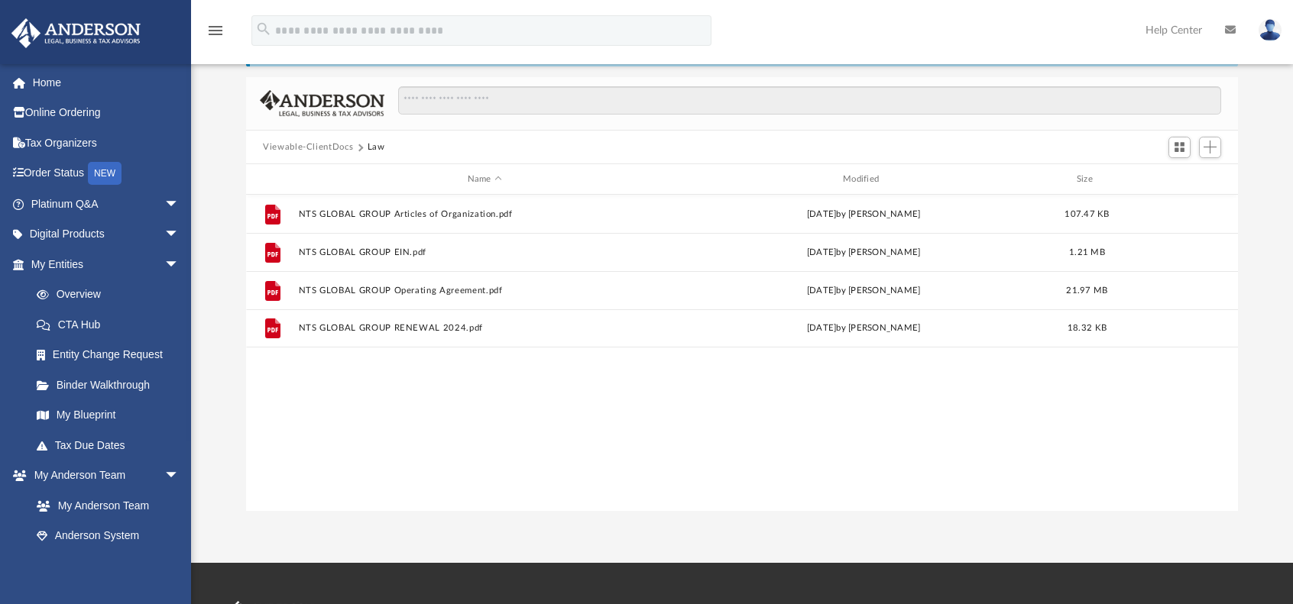
click at [292, 146] on button "Viewable-ClientDocs" at bounding box center [308, 148] width 90 height 14
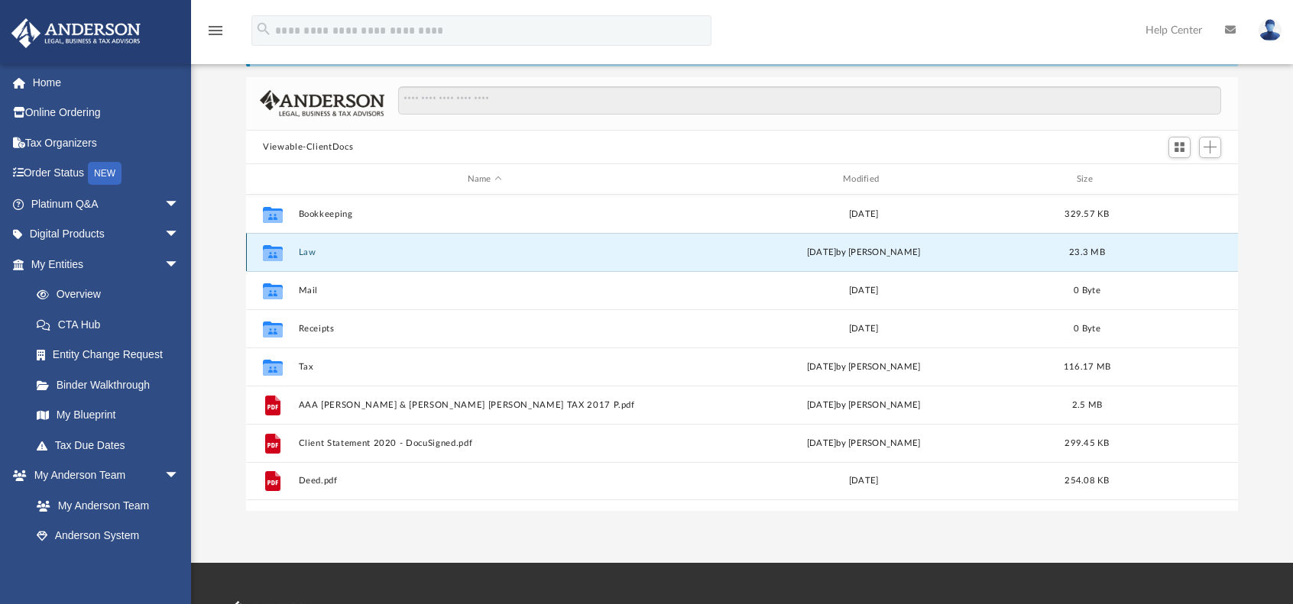
click at [309, 250] on button "Law" at bounding box center [485, 253] width 372 height 10
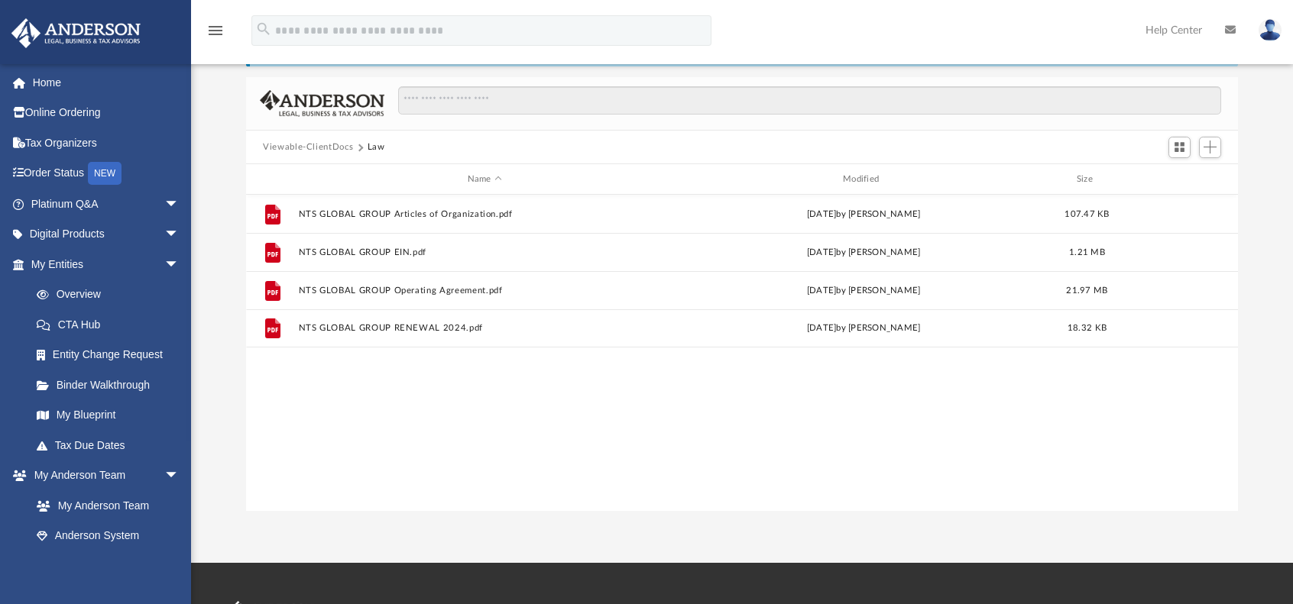
click at [277, 147] on button "Viewable-ClientDocs" at bounding box center [308, 148] width 90 height 14
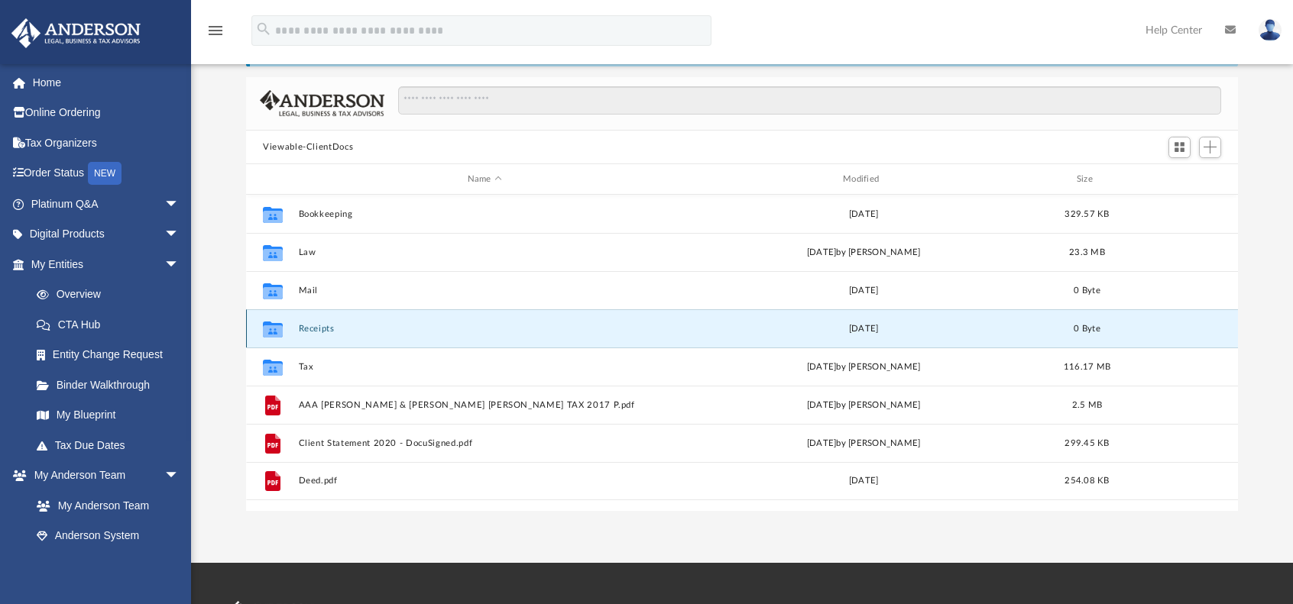
click at [316, 327] on button "Receipts" at bounding box center [485, 329] width 372 height 10
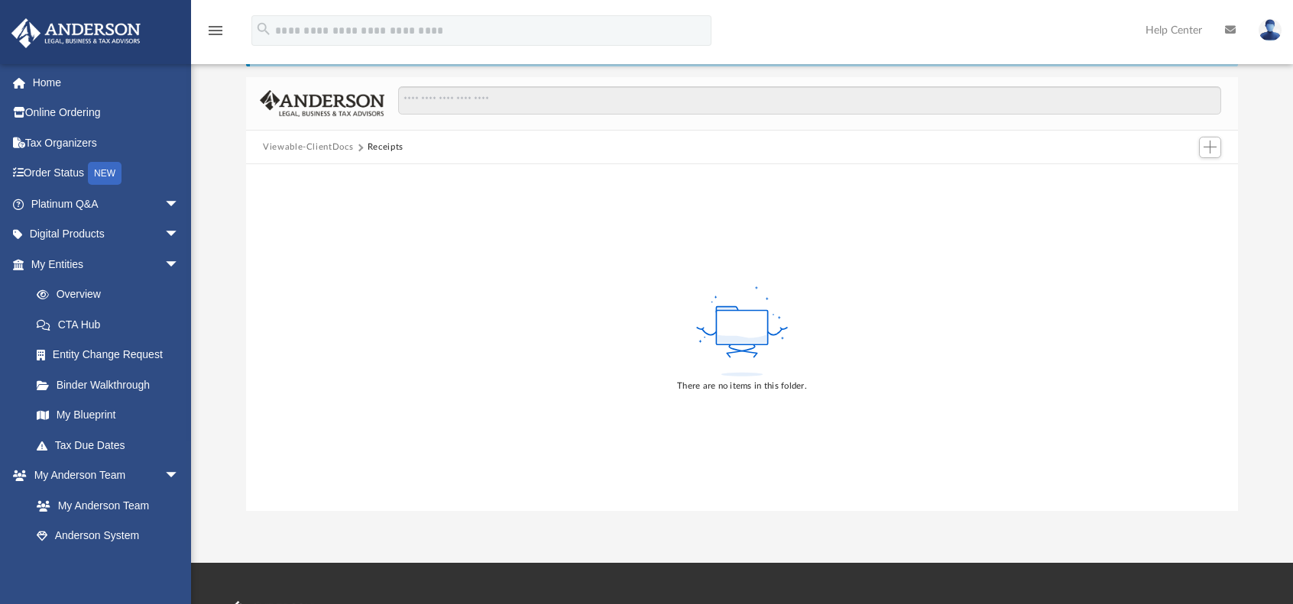
click at [309, 147] on button "Viewable-ClientDocs" at bounding box center [308, 148] width 90 height 14
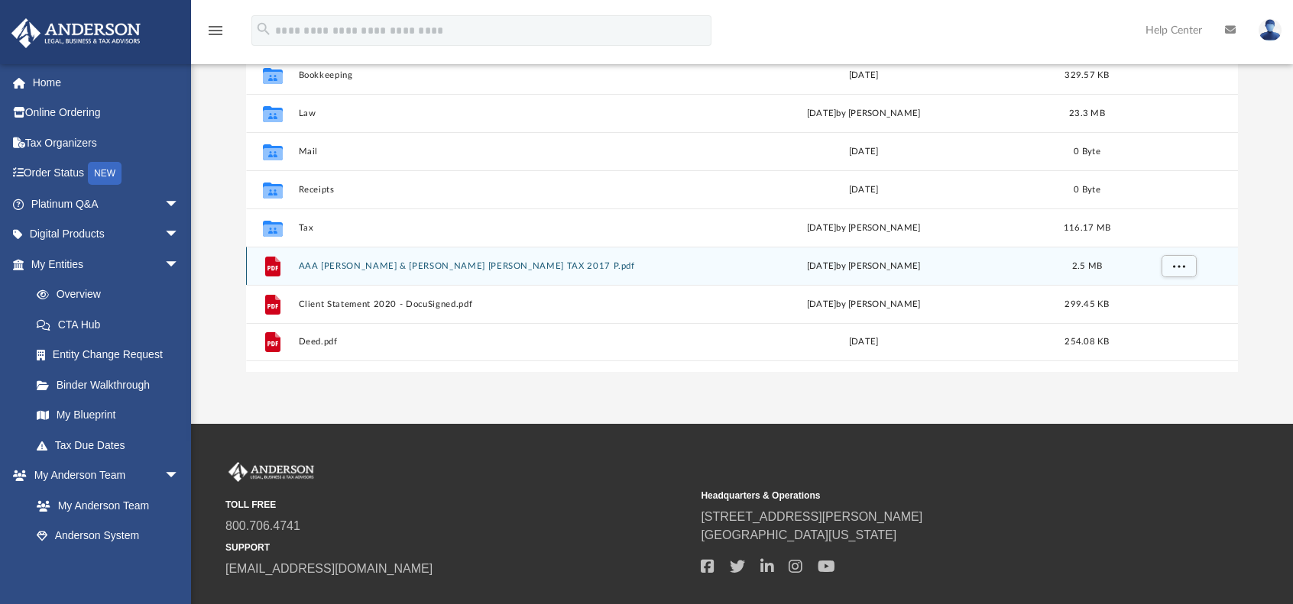
scroll to position [229, 0]
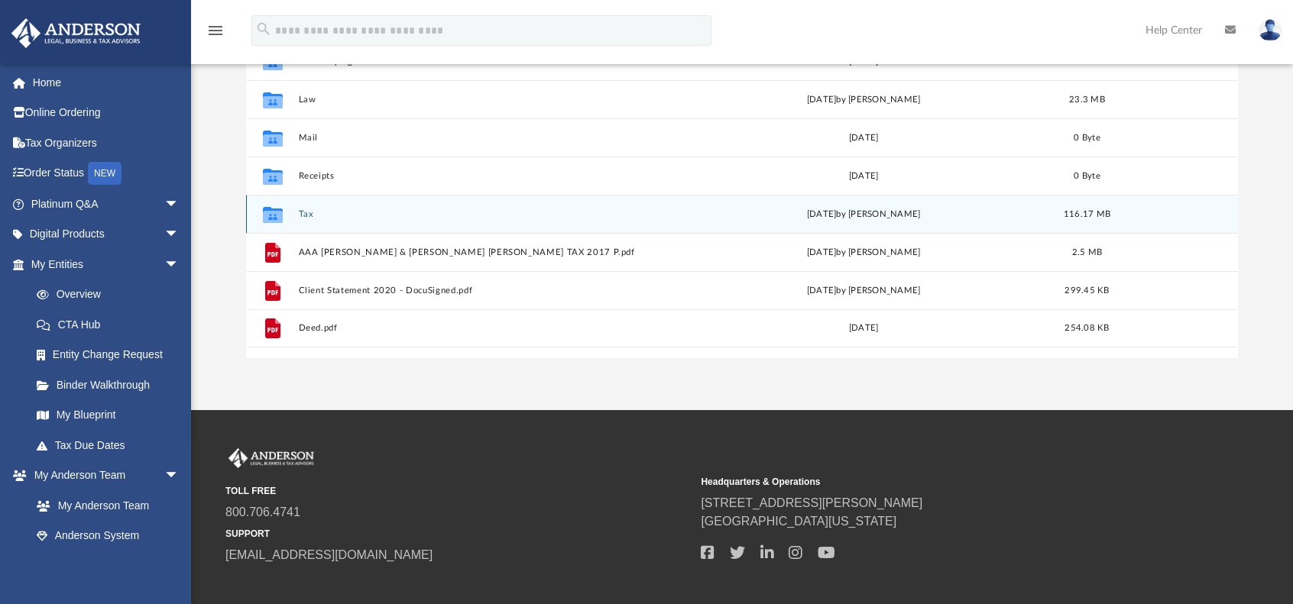
click at [304, 211] on button "Tax" at bounding box center [485, 214] width 372 height 10
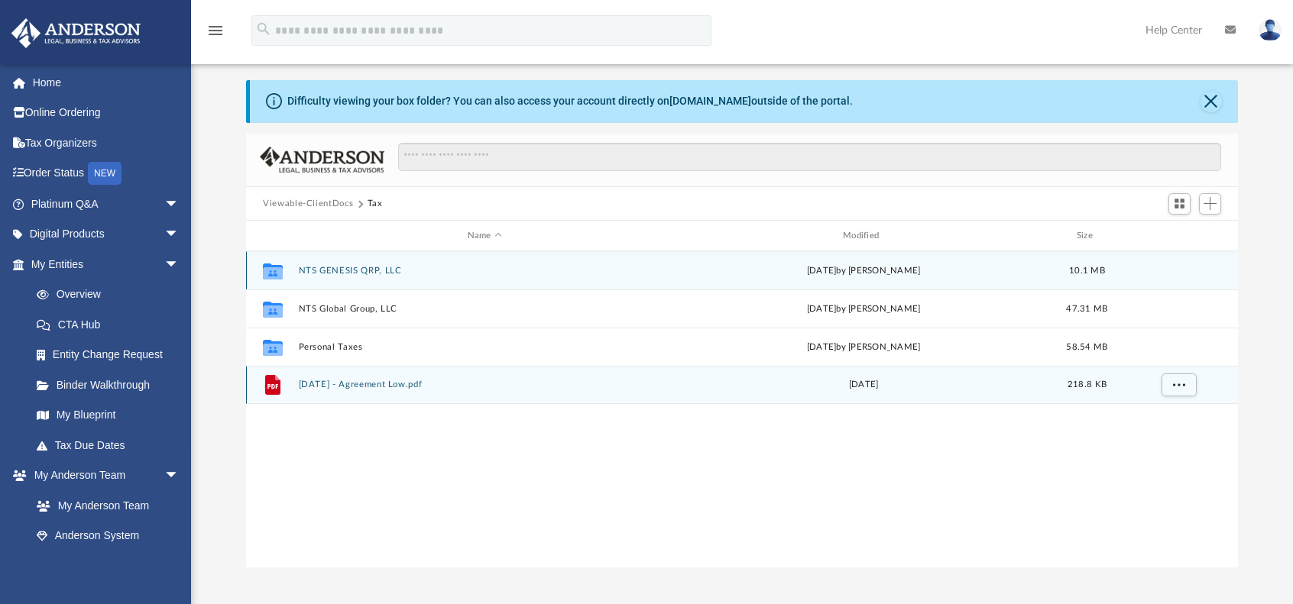
scroll to position [0, 0]
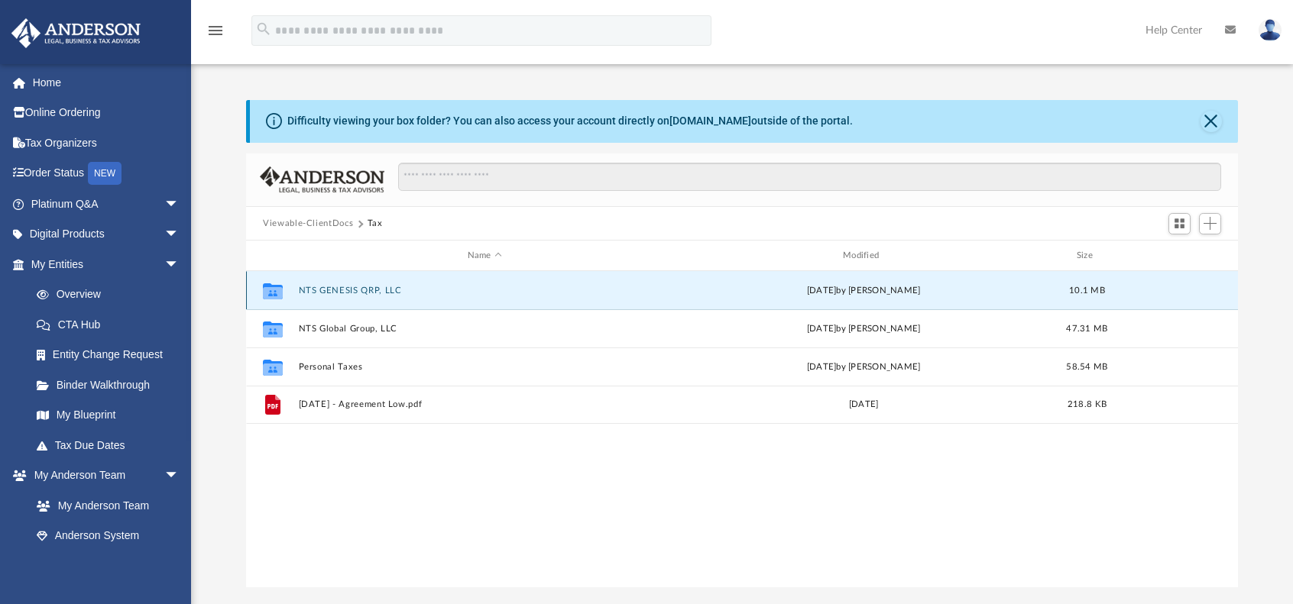
click at [347, 288] on button "NTS GENESIS QRP, LLC" at bounding box center [485, 291] width 372 height 10
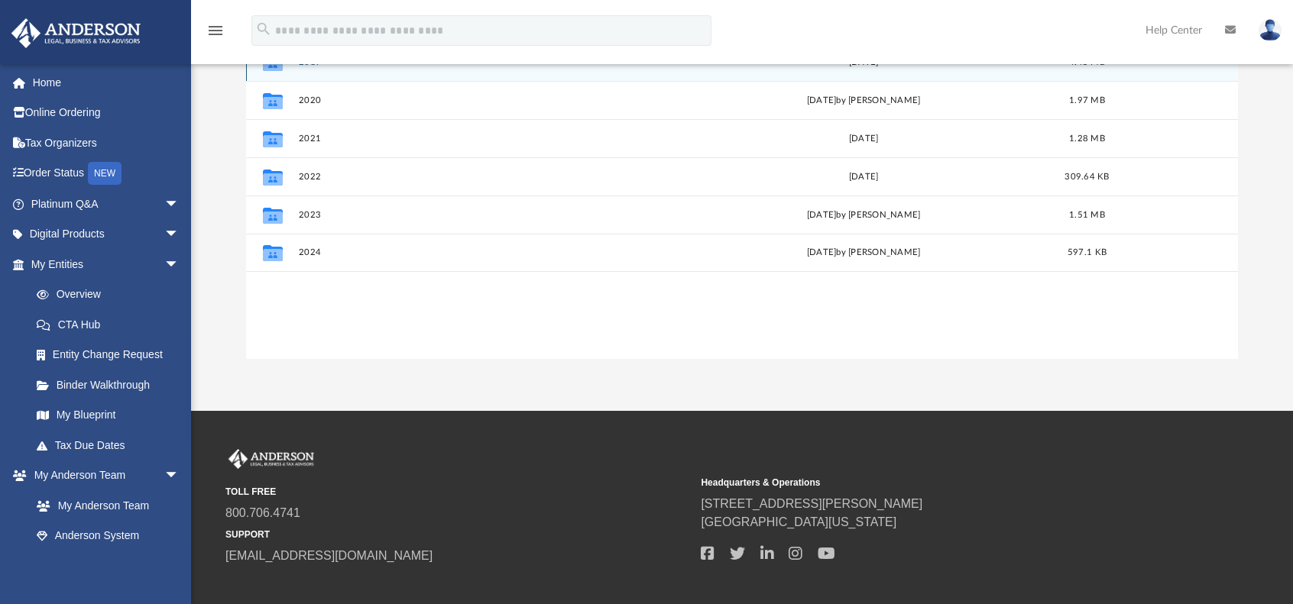
scroll to position [229, 0]
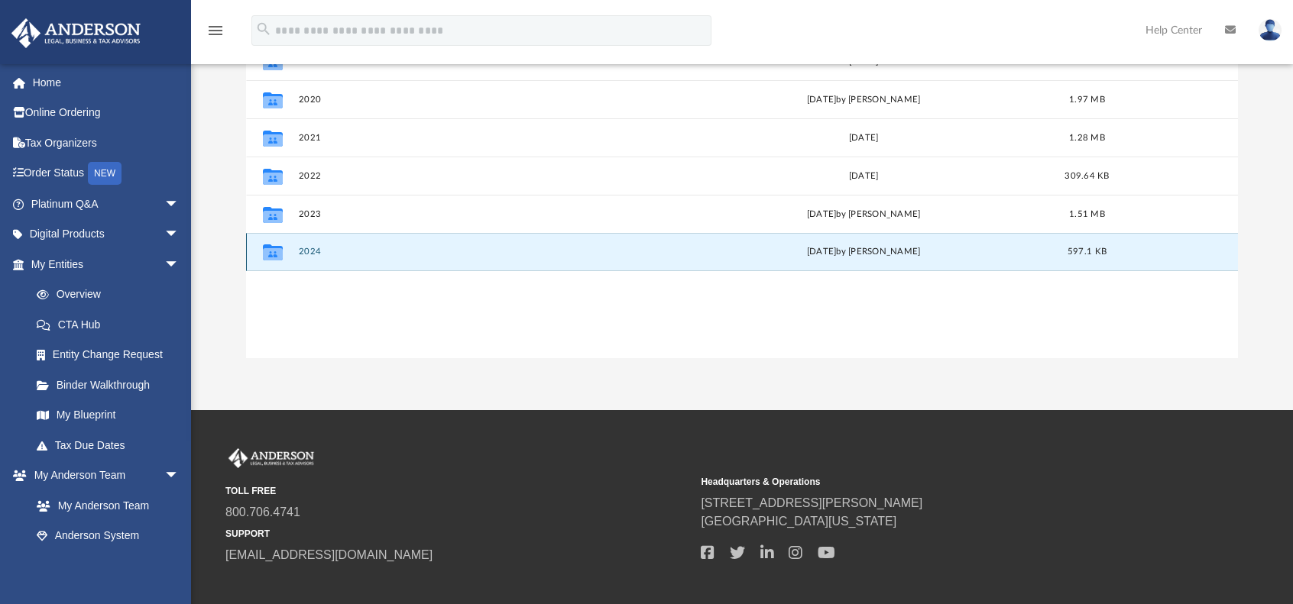
click at [307, 248] on button "2024" at bounding box center [485, 253] width 372 height 10
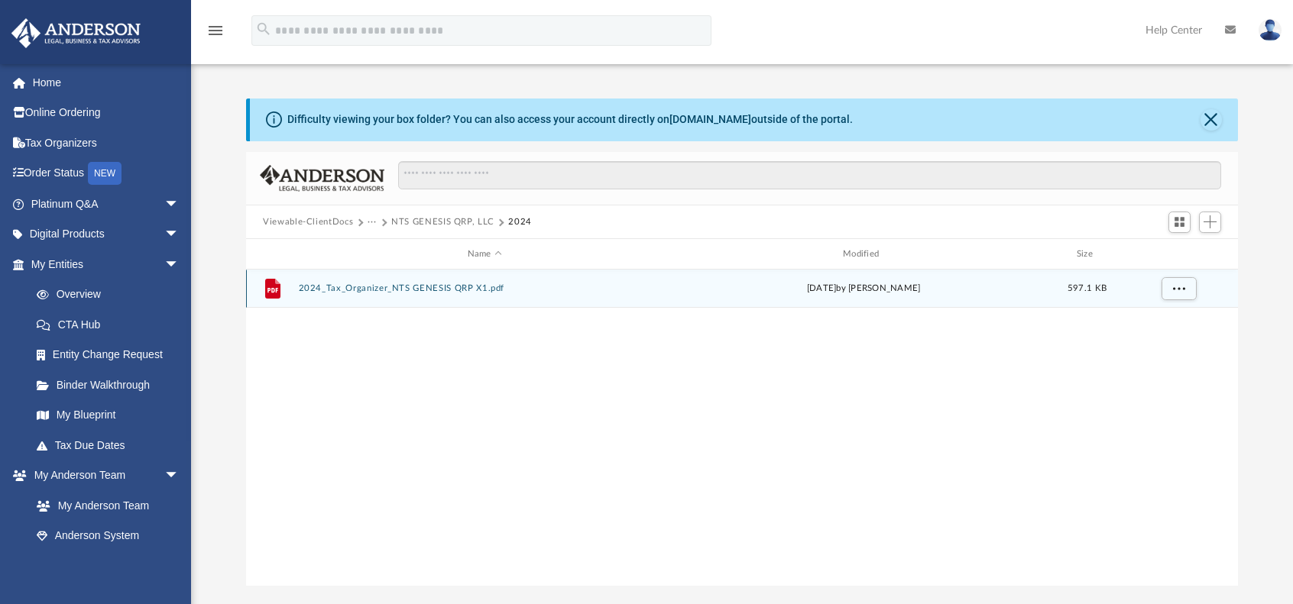
scroll to position [0, 0]
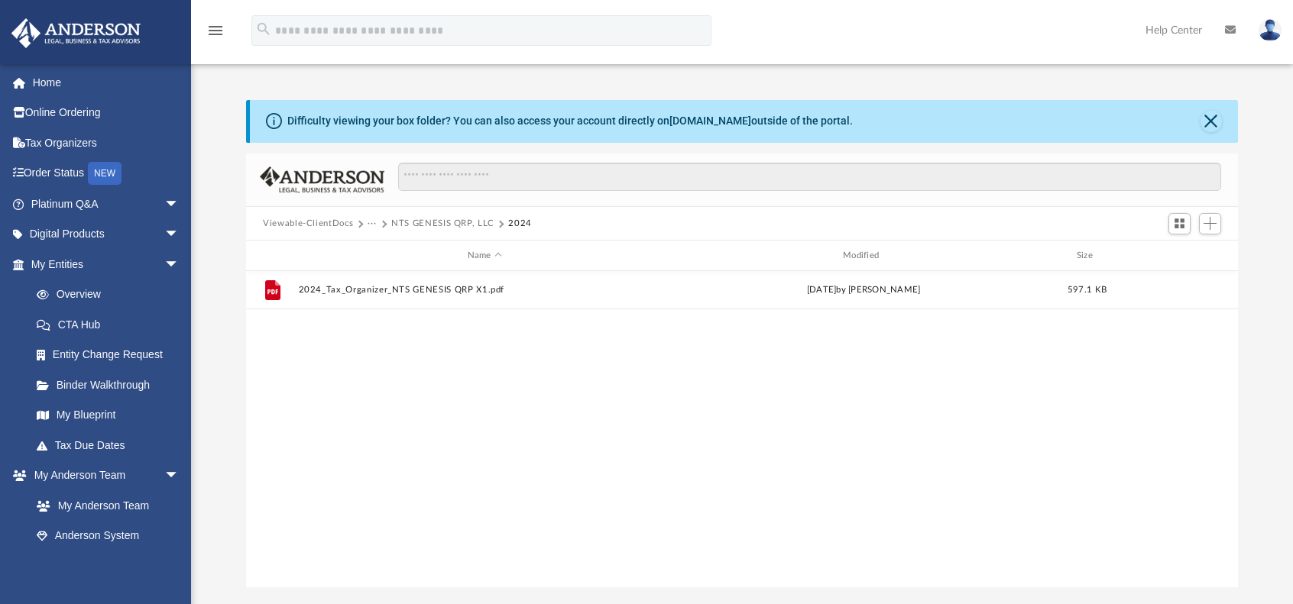
click at [303, 224] on button "Viewable-ClientDocs" at bounding box center [308, 224] width 90 height 14
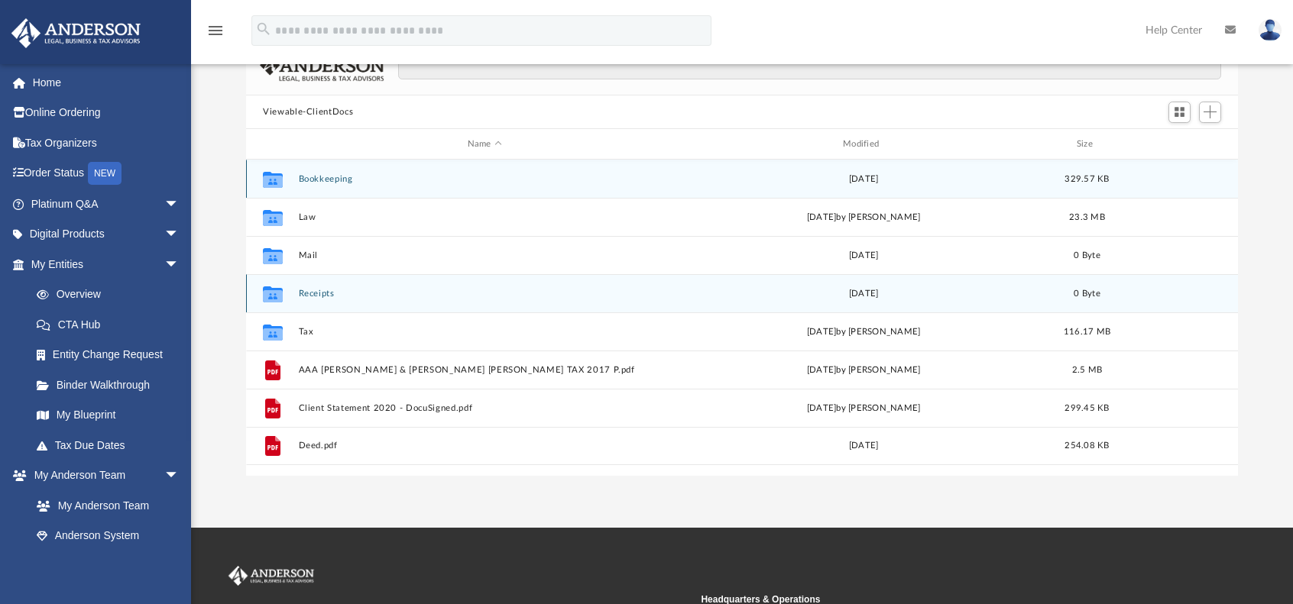
scroll to position [153, 0]
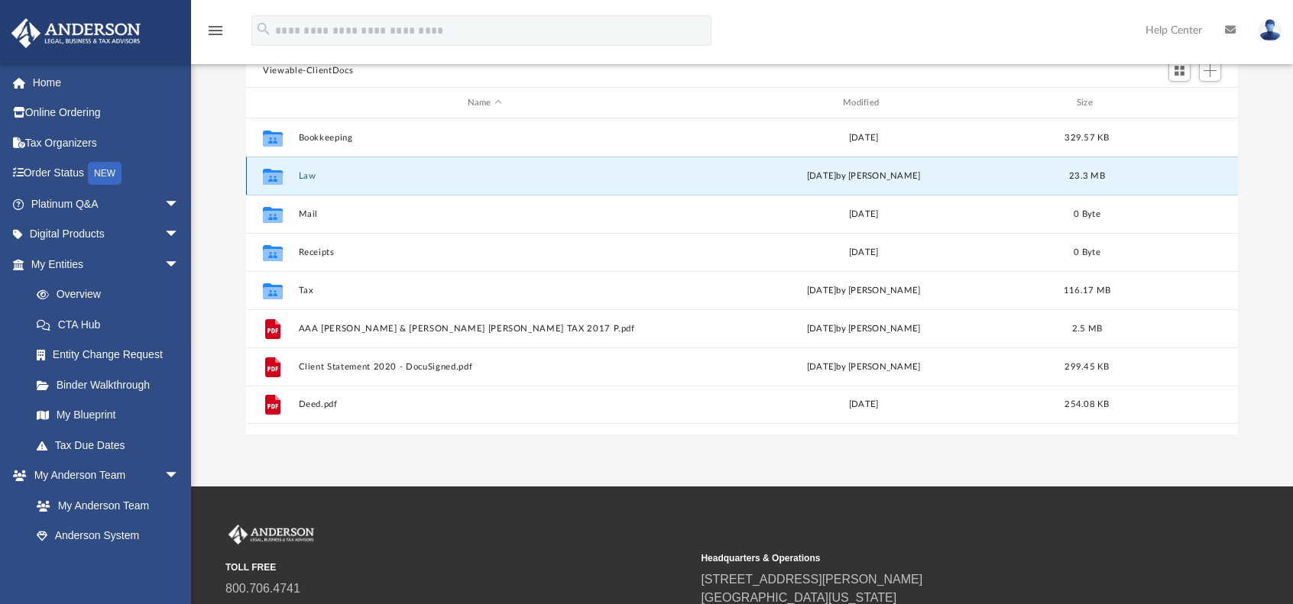
click at [306, 177] on button "Law" at bounding box center [485, 176] width 372 height 10
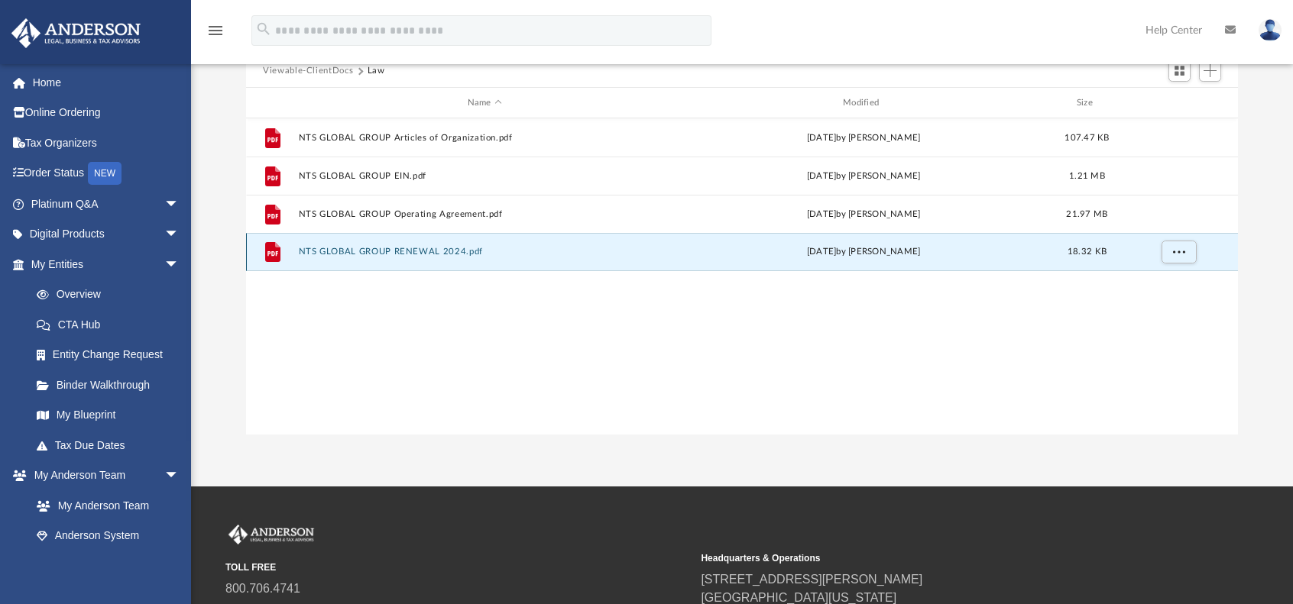
click at [361, 253] on button "NTS GLOBAL GROUP RENEWAL 2024.pdf" at bounding box center [485, 253] width 372 height 10
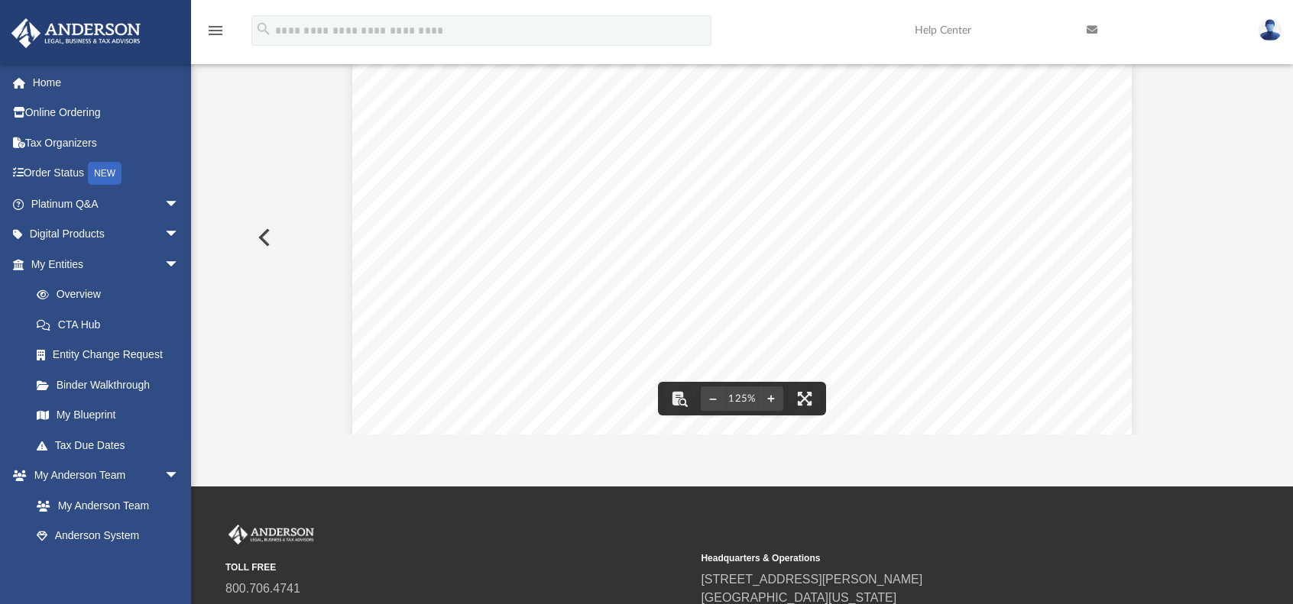
scroll to position [0, 0]
